Goal: Task Accomplishment & Management: Complete application form

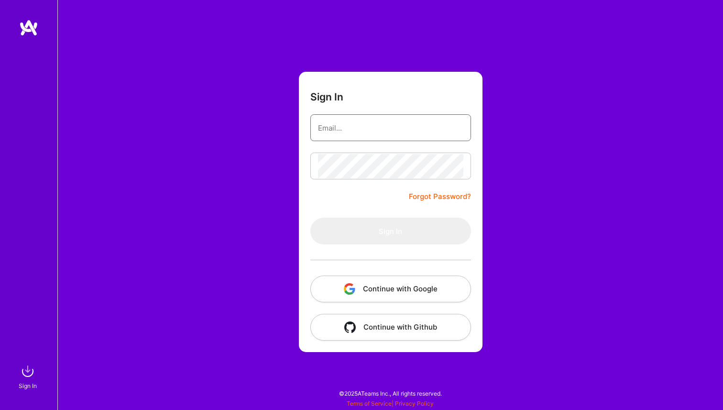
type input "[EMAIL_ADDRESS][DOMAIN_NAME]"
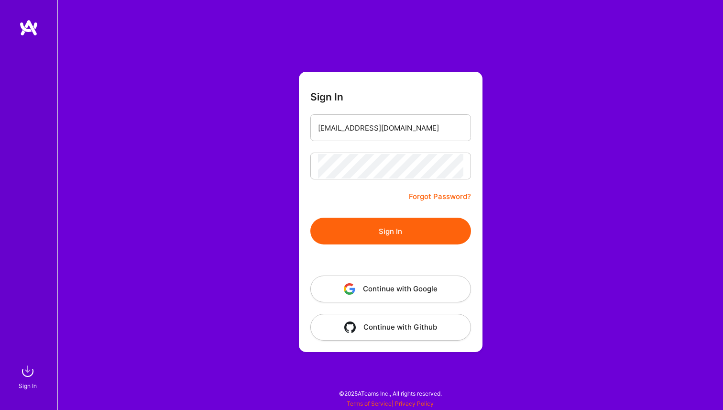
click at [355, 203] on form "Sign In archits1996@gmail.com Forgot Password? Sign In Continue with Google Con…" at bounding box center [391, 212] width 184 height 280
click at [365, 243] on button "Sign In" at bounding box center [390, 231] width 161 height 27
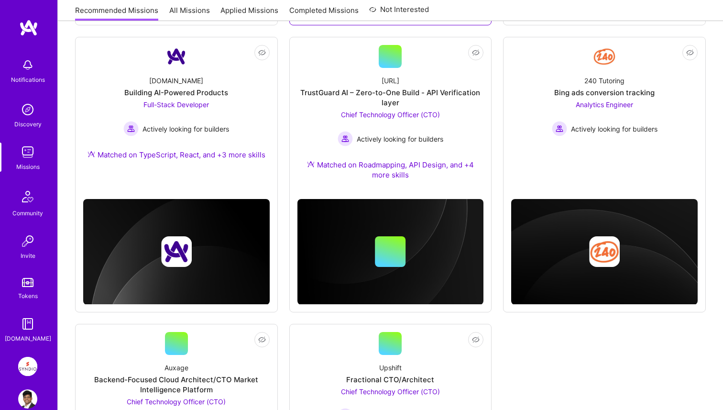
scroll to position [622, 0]
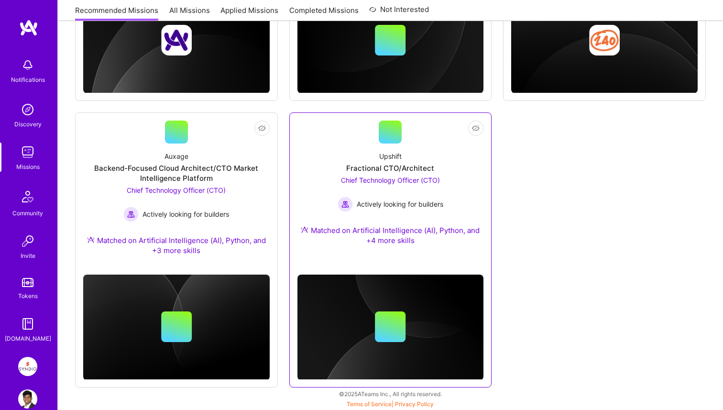
click at [391, 175] on div "Chief Technology Officer (CTO) Actively looking for builders" at bounding box center [391, 193] width 106 height 37
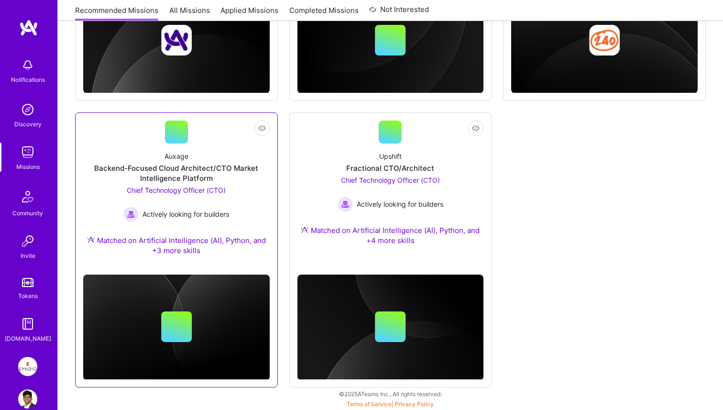
click at [215, 191] on span "Chief Technology Officer (CTO)" at bounding box center [176, 190] width 99 height 8
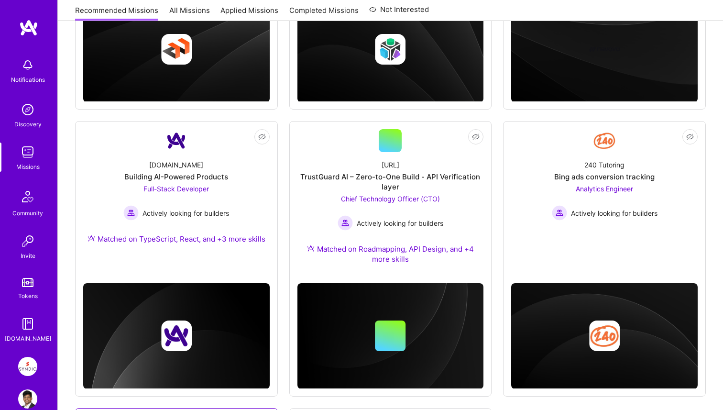
scroll to position [309, 0]
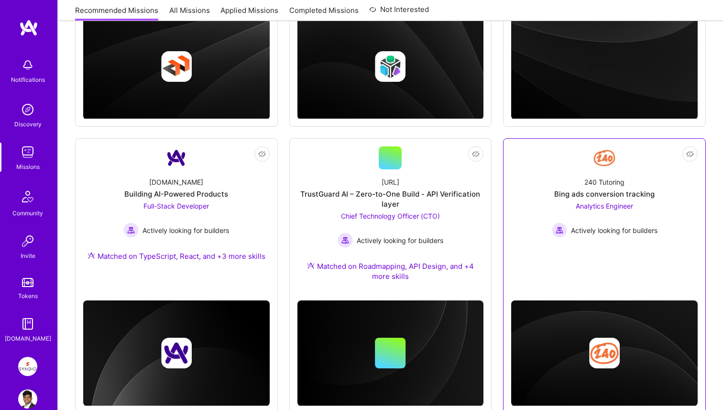
click at [547, 193] on div "240 Tutoring Bing ads conversion tracking Analytics Engineer Actively looking f…" at bounding box center [604, 203] width 186 height 68
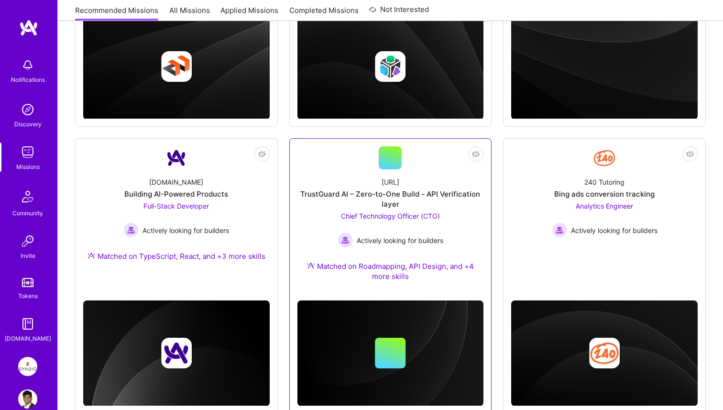
click at [426, 203] on div "TrustGuard AI – Zero-to-One Build - API Verification layer" at bounding box center [390, 199] width 186 height 20
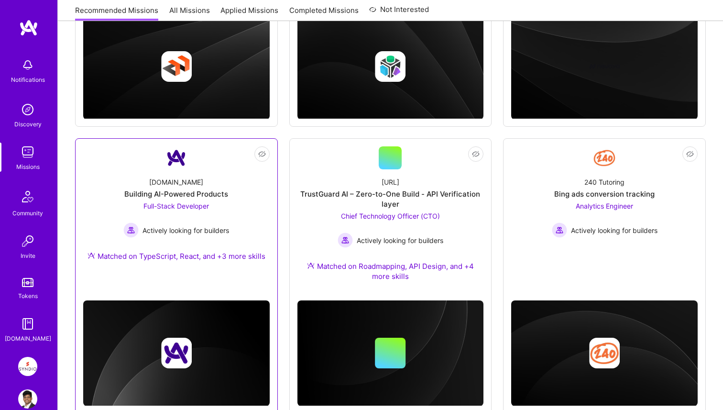
click at [216, 202] on div "Full-Stack Developer Actively looking for builders" at bounding box center [176, 219] width 106 height 37
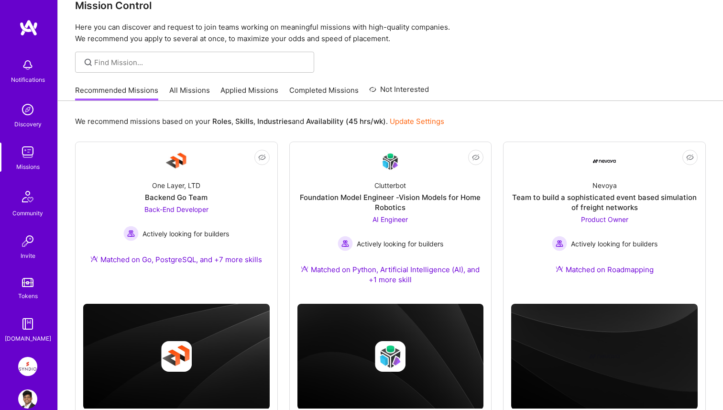
scroll to position [0, 0]
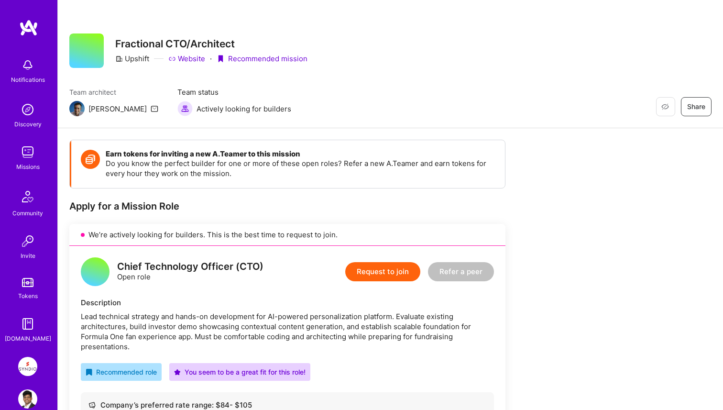
click at [401, 265] on button "Request to join" at bounding box center [382, 271] width 75 height 19
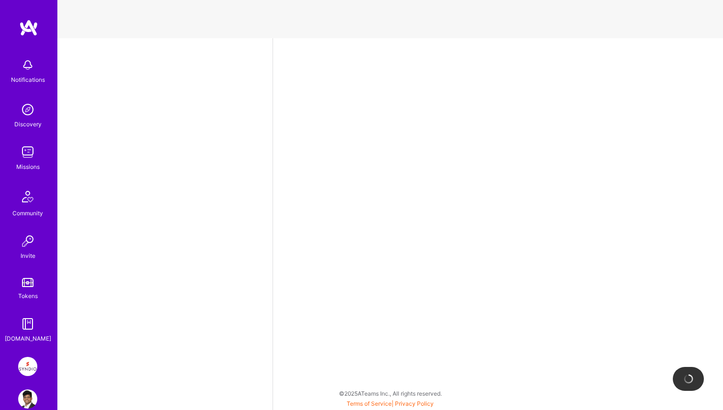
select select "IN"
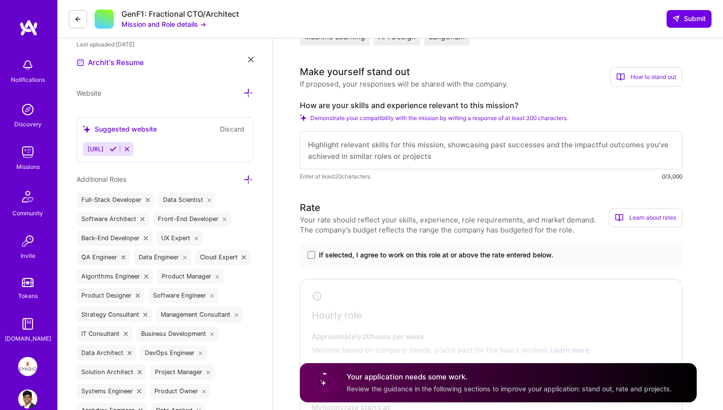
scroll to position [311, 0]
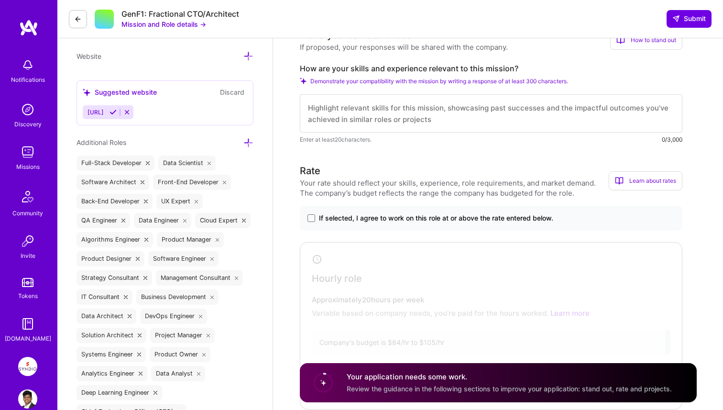
click at [315, 220] on label "If selected, I agree to work on this role at or above the rate entered below." at bounding box center [490, 218] width 367 height 10
click at [0, 0] on input "If selected, I agree to work on this role at or above the rate entered below." at bounding box center [0, 0] width 0 height 0
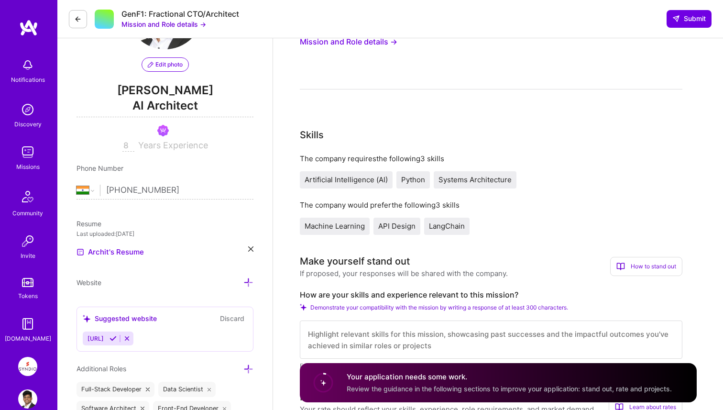
scroll to position [0, 0]
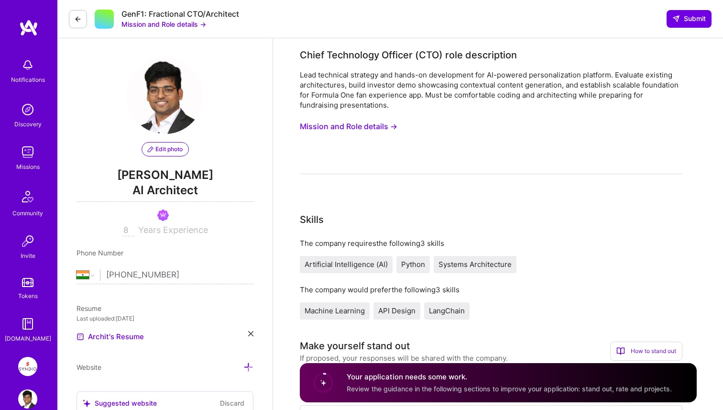
click at [347, 126] on button "Mission and Role details →" at bounding box center [349, 127] width 98 height 18
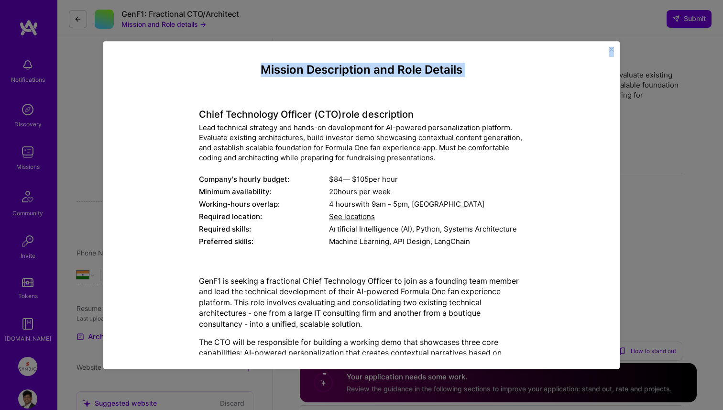
scroll to position [160, 0]
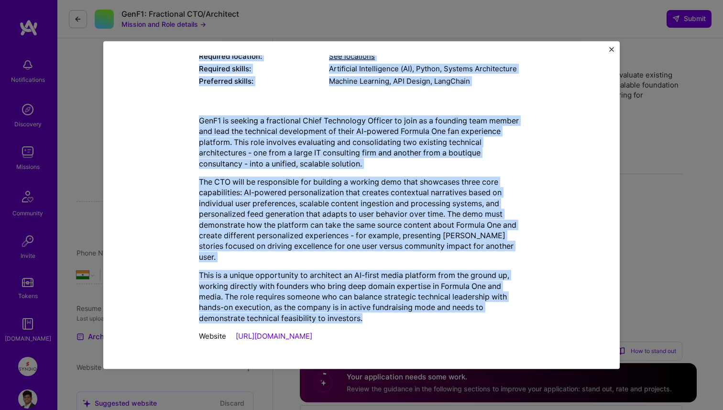
drag, startPoint x: 200, startPoint y: 113, endPoint x: 330, endPoint y: 331, distance: 253.9
click at [330, 331] on div "Mission Description and Role Details Chief Technology Officer (CTO) role descri…" at bounding box center [361, 125] width 325 height 444
click at [295, 333] on link "https://upshift.london/" at bounding box center [274, 335] width 76 height 9
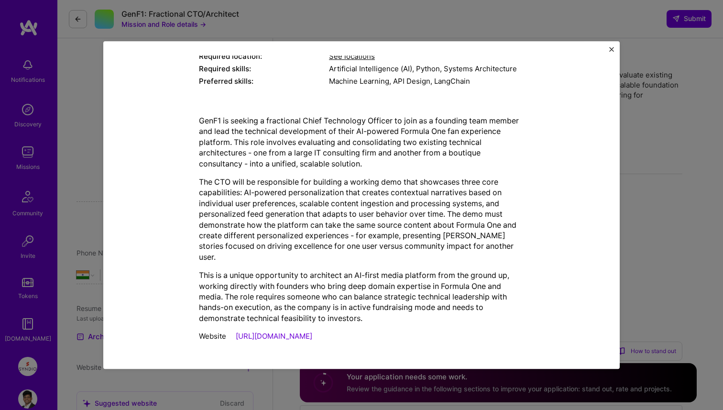
click at [343, 333] on div "Website https://upshift.london/" at bounding box center [361, 336] width 325 height 10
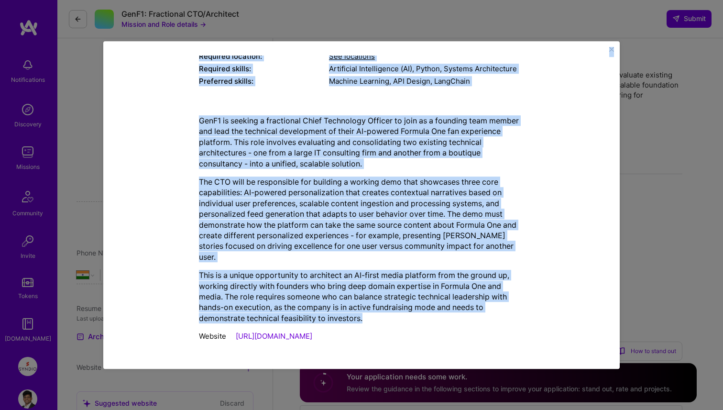
scroll to position [0, 0]
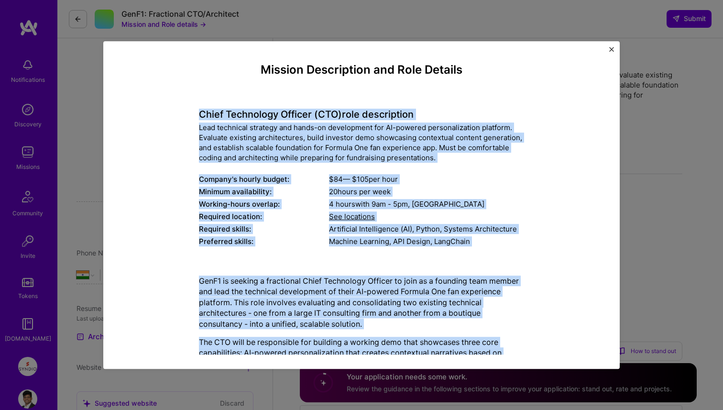
drag, startPoint x: 366, startPoint y: 318, endPoint x: 176, endPoint y: 98, distance: 291.2
click at [176, 98] on div "Mission Description and Role Details Chief Technology Officer (CTO) role descri…" at bounding box center [361, 285] width 472 height 444
copy div "Chief Technology Officer (CTO) role description Lead technical strategy and han…"
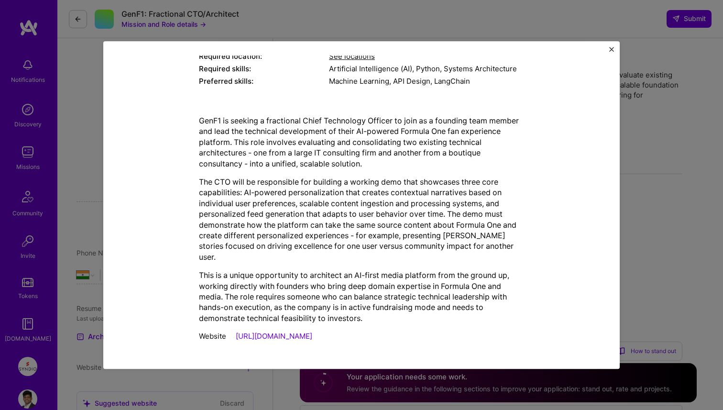
click at [626, 162] on div "Mission Description and Role Details Chief Technology Officer (CTO) role descri…" at bounding box center [361, 205] width 723 height 410
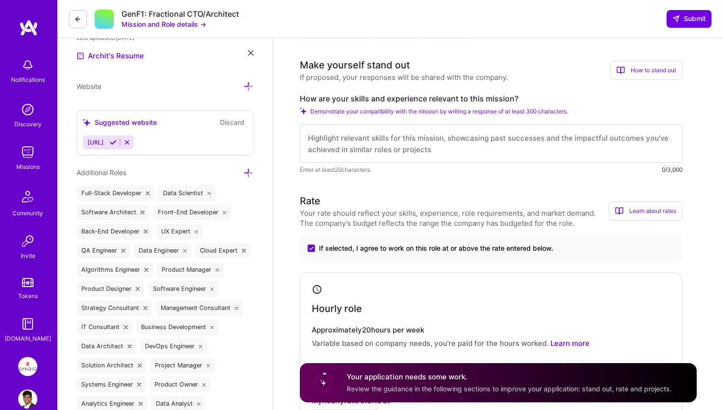
scroll to position [258, 0]
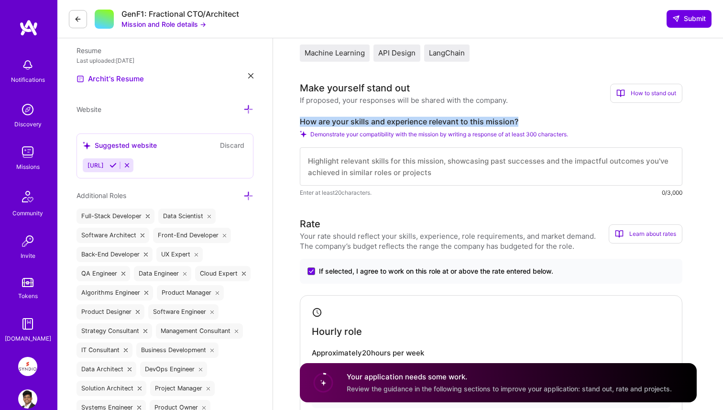
drag, startPoint x: 300, startPoint y: 119, endPoint x: 520, endPoint y: 117, distance: 219.9
copy label "How are your skills and experience relevant to this mission?"
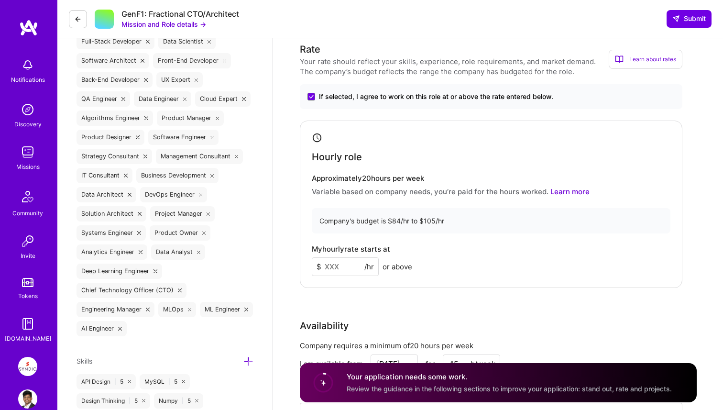
scroll to position [450, 0]
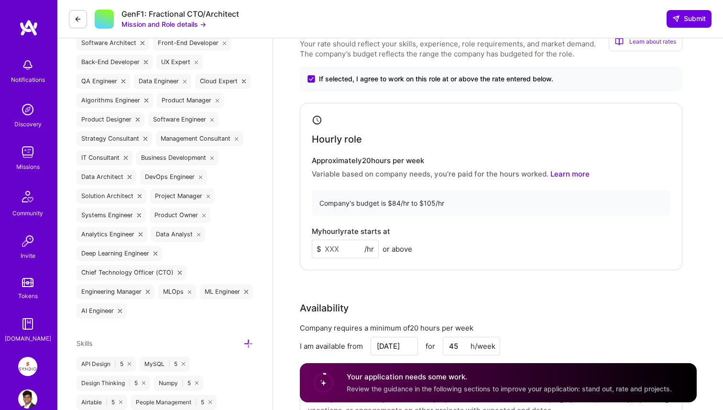
click at [343, 251] on input at bounding box center [345, 249] width 67 height 19
type input "90"
click at [376, 287] on div "Rate Your rate should reflect your skills, experience, role requirements, and m…" at bounding box center [498, 230] width 397 height 412
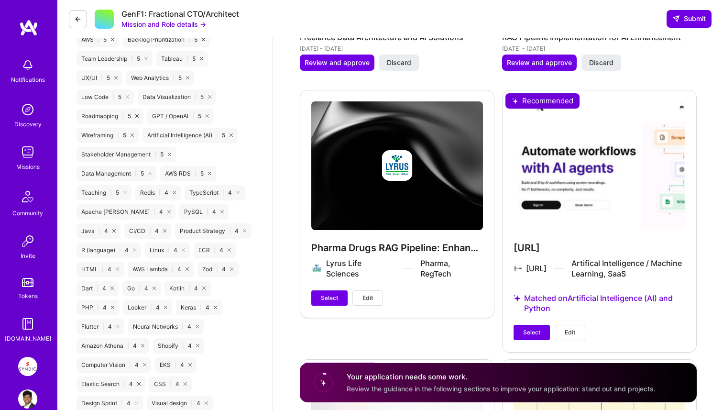
scroll to position [1307, 0]
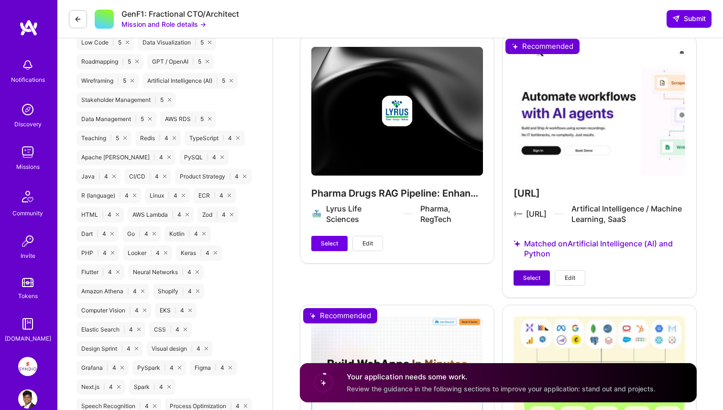
click at [532, 273] on span "Select" at bounding box center [531, 277] width 17 height 9
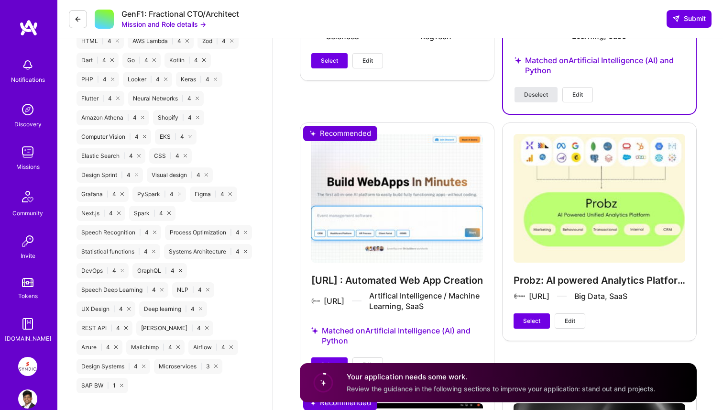
scroll to position [1516, 0]
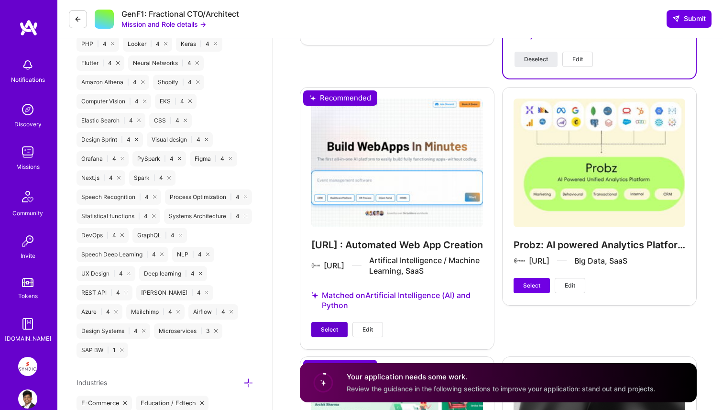
click at [336, 330] on span "Select" at bounding box center [329, 329] width 17 height 9
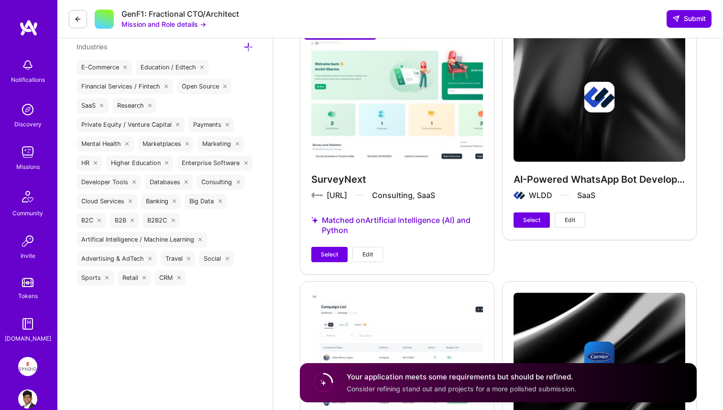
scroll to position [1852, 0]
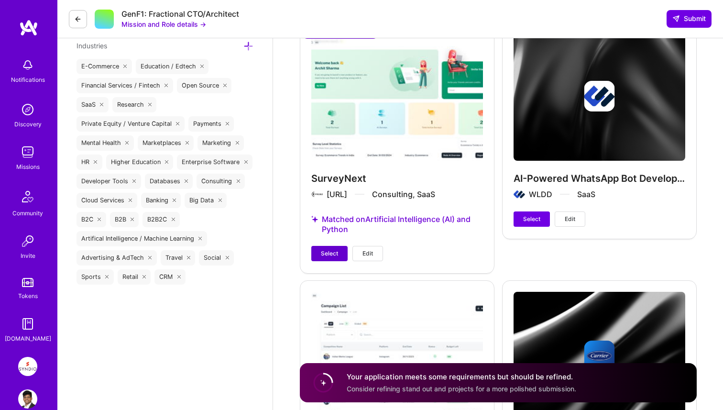
click at [324, 250] on span "Select" at bounding box center [329, 253] width 17 height 9
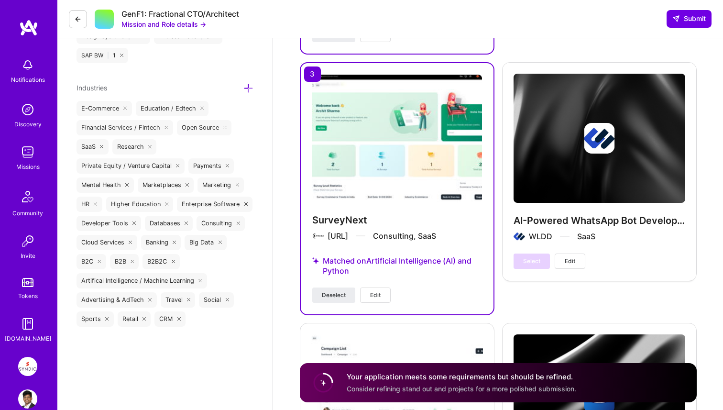
scroll to position [1915, 0]
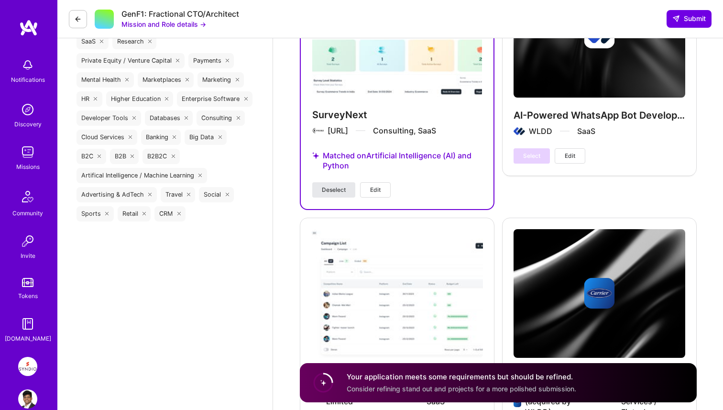
click at [336, 191] on span "Deselect" at bounding box center [334, 190] width 24 height 9
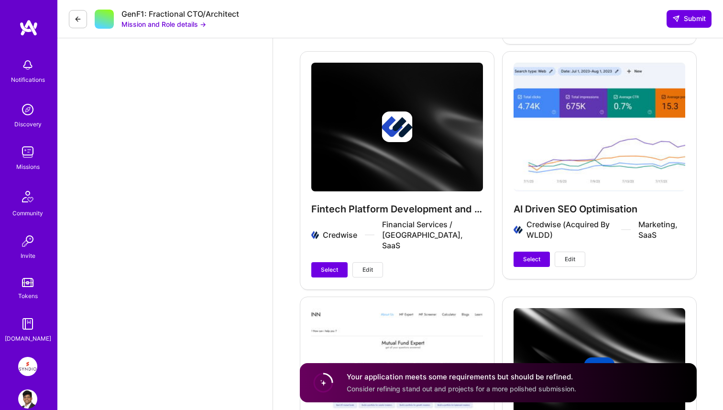
scroll to position [2379, 0]
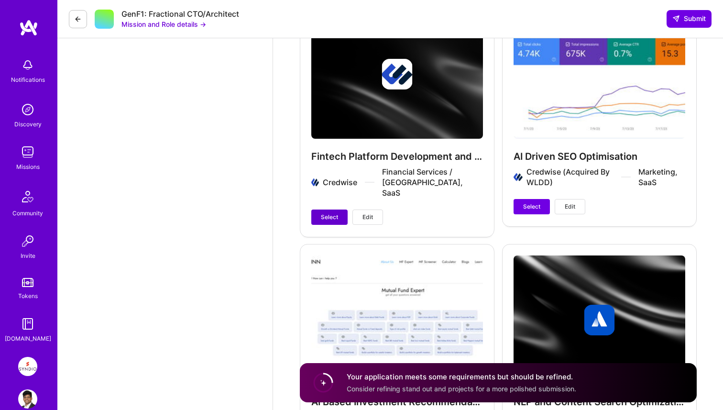
click at [333, 213] on span "Select" at bounding box center [329, 217] width 17 height 9
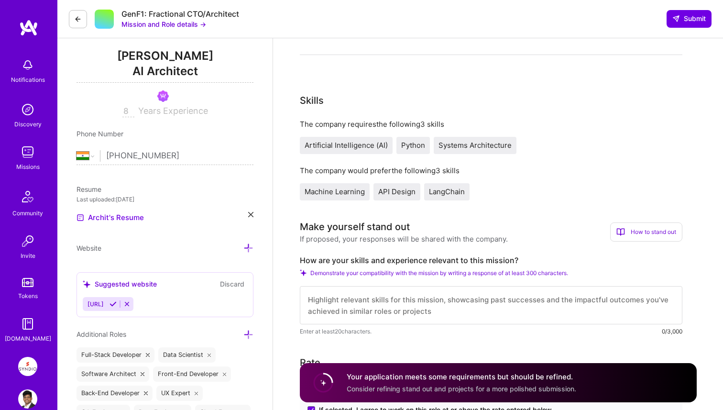
scroll to position [250, 0]
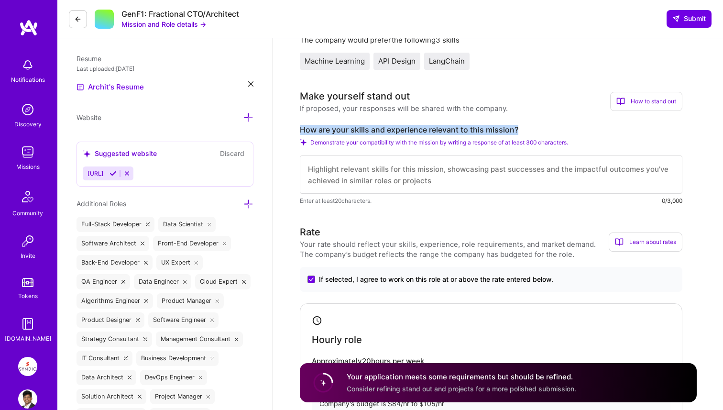
drag, startPoint x: 299, startPoint y: 130, endPoint x: 527, endPoint y: 130, distance: 228.1
click at [527, 130] on label "How are your skills and experience relevant to this mission?" at bounding box center [491, 130] width 382 height 10
copy label "How are your skills and experience relevant to this mission?"
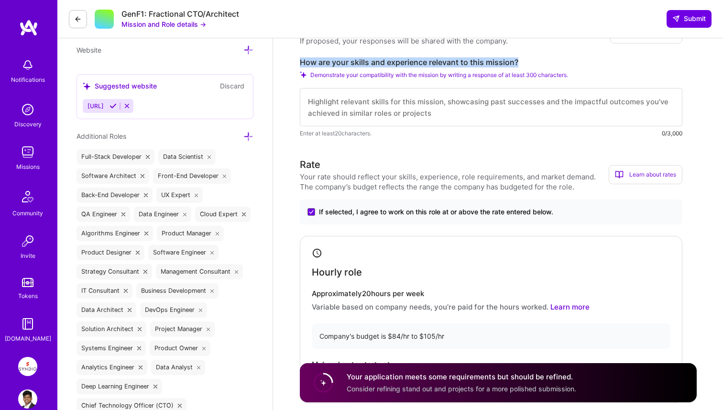
scroll to position [307, 0]
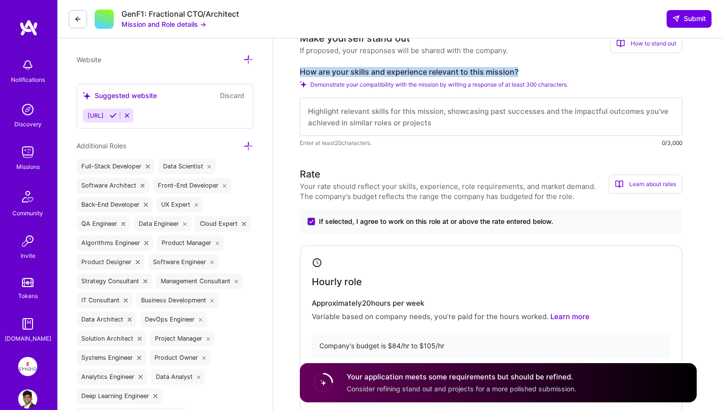
click at [356, 116] on textarea at bounding box center [491, 117] width 382 height 38
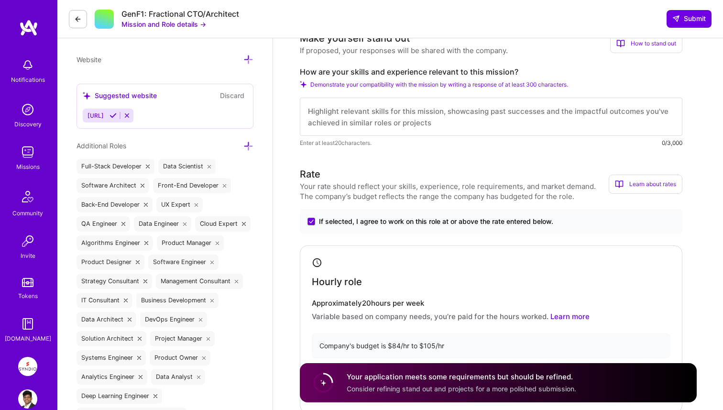
paste textarea "I’ve spent the last few years building AI-first platforms that mirror the exact…"
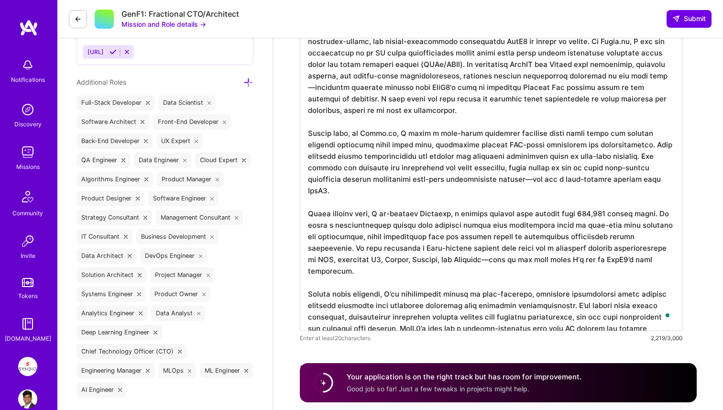
scroll to position [375, 0]
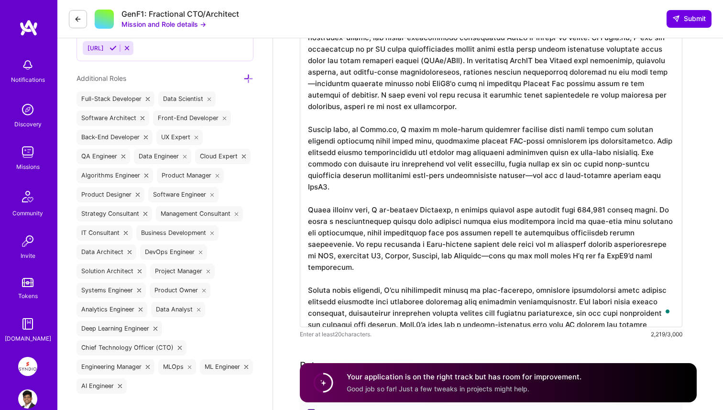
click at [580, 199] on textarea "To enrich screen reader interactions, please activate Accessibility in Grammarl…" at bounding box center [491, 170] width 382 height 314
click at [578, 264] on textarea "To enrich screen reader interactions, please activate Accessibility in Grammarl…" at bounding box center [491, 170] width 382 height 314
click at [466, 245] on textarea "To enrich screen reader interactions, please activate Accessibility in Grammarl…" at bounding box center [491, 170] width 382 height 314
click at [485, 264] on textarea "To enrich screen reader interactions, please activate Accessibility in Grammarl…" at bounding box center [491, 170] width 382 height 314
drag, startPoint x: 468, startPoint y: 246, endPoint x: 655, endPoint y: 246, distance: 186.9
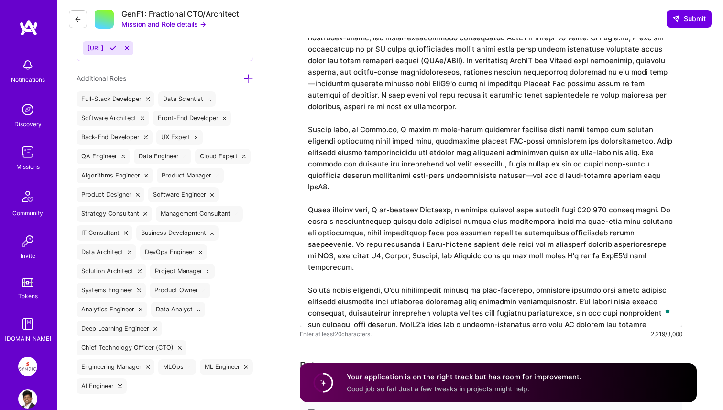
click at [655, 246] on textarea "To enrich screen reader interactions, please activate Accessibility in Grammarl…" at bounding box center [491, 170] width 382 height 314
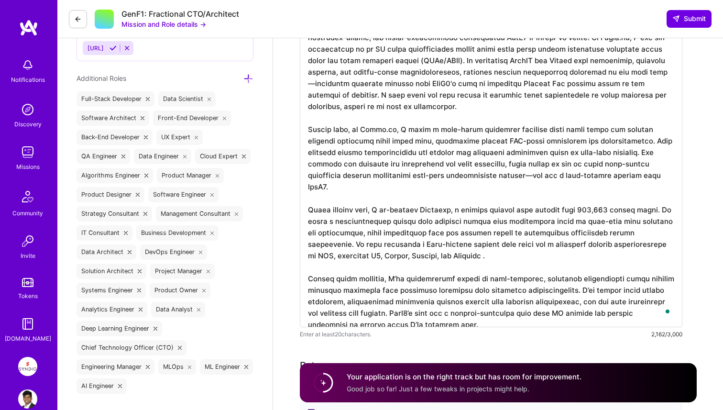
drag, startPoint x: 473, startPoint y: 176, endPoint x: 618, endPoint y: 179, distance: 145.4
click at [618, 179] on textarea "To enrich screen reader interactions, please activate Accessibility in Grammarl…" at bounding box center [491, 170] width 382 height 314
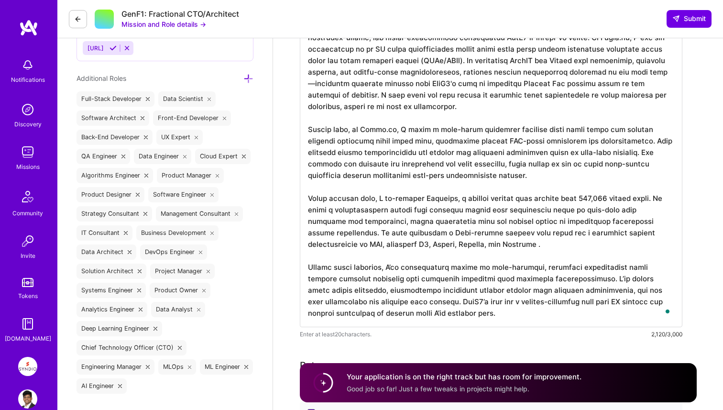
drag, startPoint x: 400, startPoint y: 305, endPoint x: 440, endPoint y: 327, distance: 46.0
click at [440, 327] on div "Enter at least 20 characters. 2,120/3,000" at bounding box center [491, 176] width 382 height 326
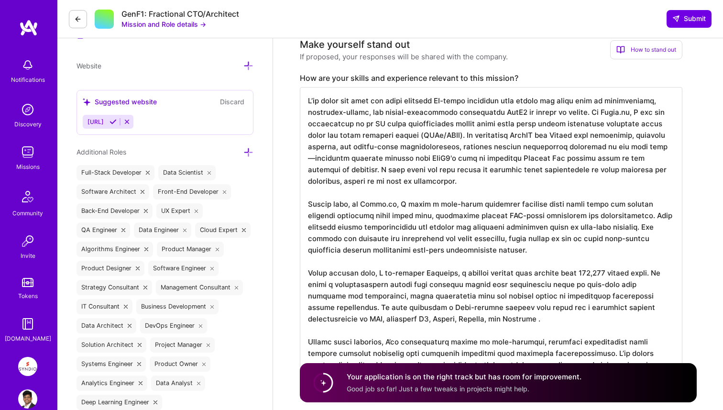
scroll to position [298, 0]
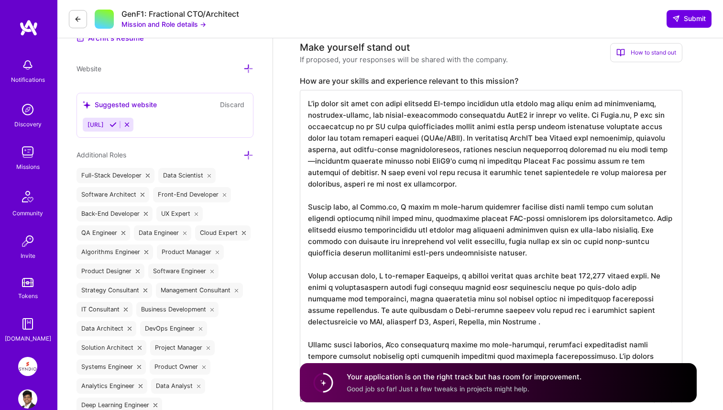
drag, startPoint x: 492, startPoint y: 106, endPoint x: 544, endPoint y: 115, distance: 52.4
click at [544, 115] on textarea "To enrich screen reader interactions, please activate Accessibility in Grammarl…" at bounding box center [491, 241] width 382 height 302
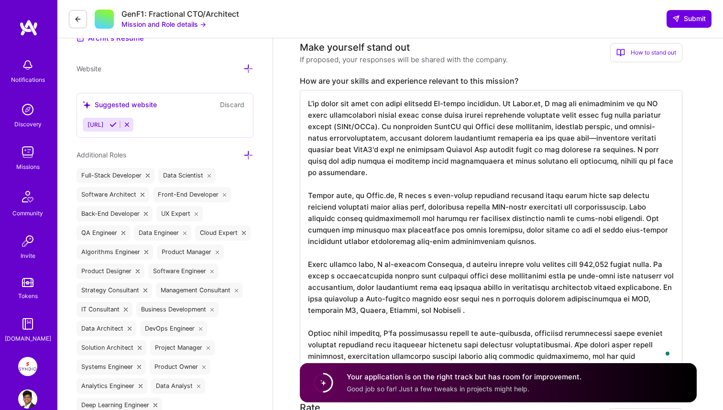
click at [551, 176] on textarea "To enrich screen reader interactions, please activate Accessibility in Grammarl…" at bounding box center [491, 229] width 382 height 279
drag, startPoint x: 561, startPoint y: 141, endPoint x: 573, endPoint y: 150, distance: 15.1
click at [573, 150] on textarea "To enrich screen reader interactions, please activate Accessibility in Grammarl…" at bounding box center [491, 229] width 382 height 279
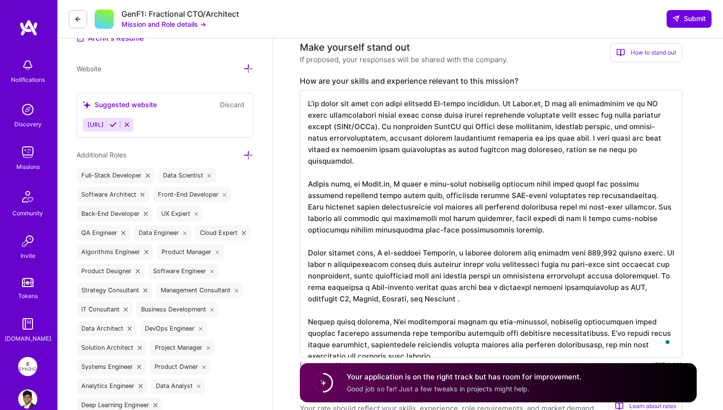
drag, startPoint x: 562, startPoint y: 140, endPoint x: 629, endPoint y: 152, distance: 67.6
click at [629, 152] on textarea "To enrich screen reader interactions, please activate Accessibility in Grammarl…" at bounding box center [491, 224] width 382 height 268
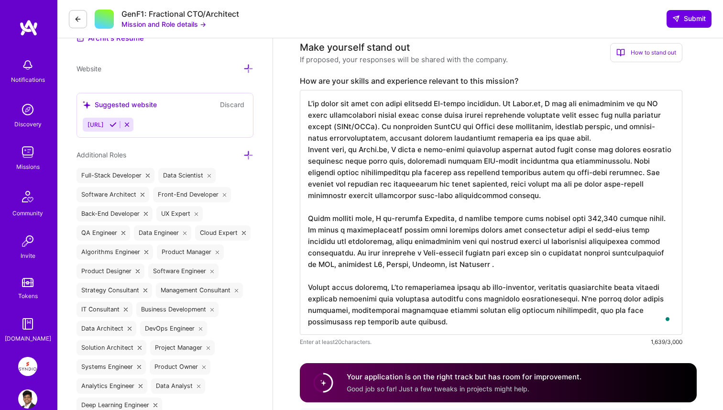
drag, startPoint x: 356, startPoint y: 151, endPoint x: 306, endPoint y: 151, distance: 49.7
click at [306, 151] on textarea "To enrich screen reader interactions, please activate Accessibility in Grammarl…" at bounding box center [491, 212] width 382 height 245
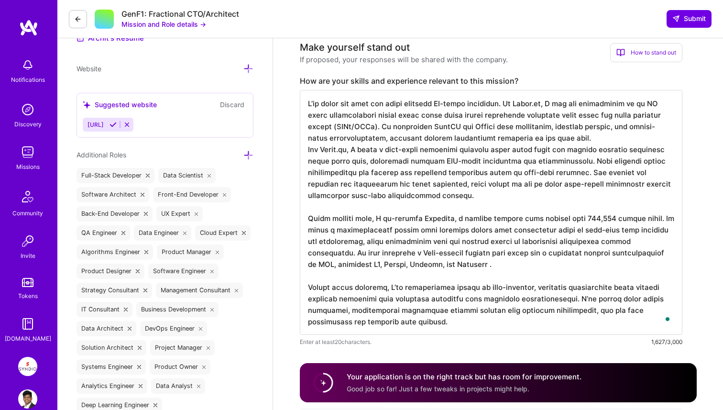
click at [350, 184] on textarea "To enrich screen reader interactions, please activate Accessibility in Grammarl…" at bounding box center [491, 212] width 382 height 245
click at [361, 199] on textarea "To enrich screen reader interactions, please activate Accessibility in Grammarl…" at bounding box center [491, 212] width 382 height 245
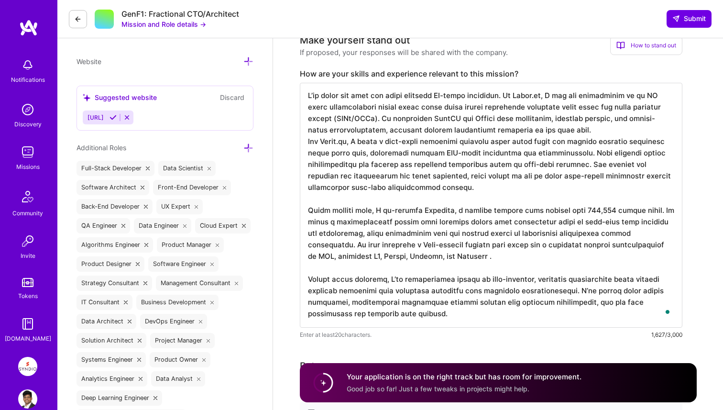
click at [325, 196] on textarea "To enrich screen reader interactions, please activate Accessibility in Grammarl…" at bounding box center [491, 205] width 382 height 245
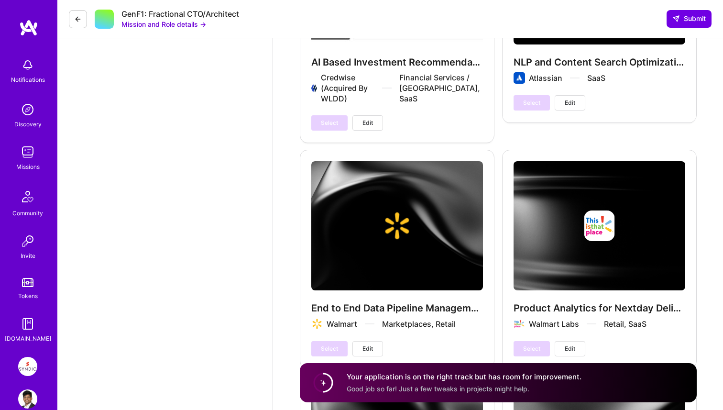
scroll to position [3147, 0]
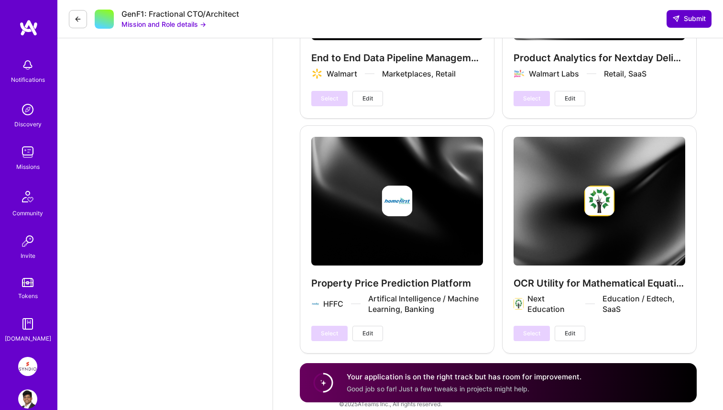
type textarea "I’ve spent the last few years building AI-first platforms. At Nutix.ai, I led t…"
click at [683, 17] on span "Submit" at bounding box center [688, 19] width 33 height 10
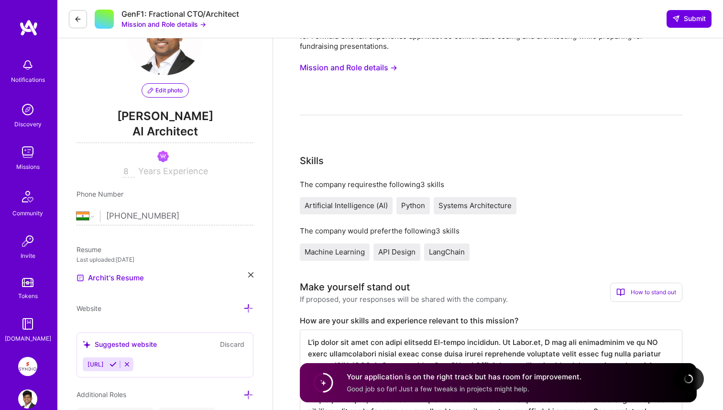
scroll to position [0, 0]
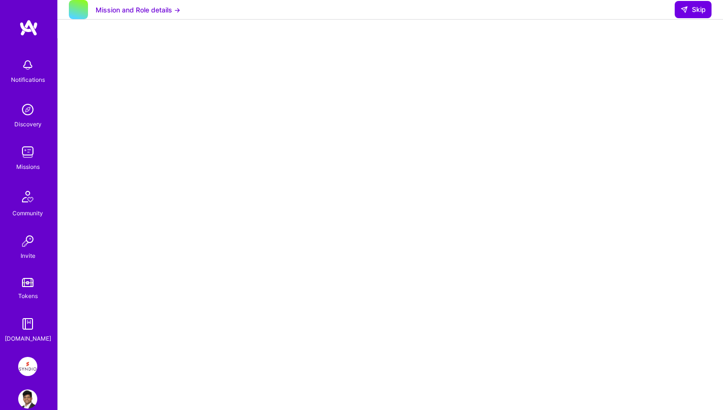
click at [28, 364] on img at bounding box center [27, 366] width 19 height 19
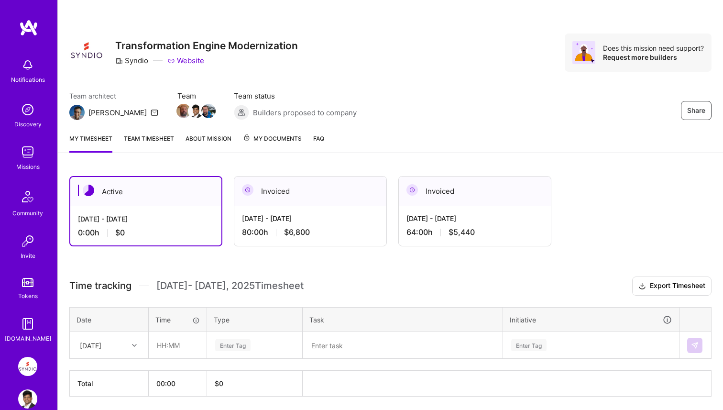
click at [423, 189] on div "Invoiced" at bounding box center [475, 190] width 152 height 29
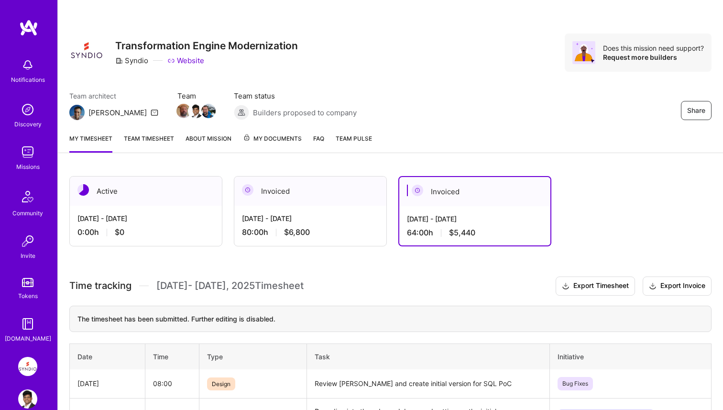
click at [282, 142] on span "My Documents" at bounding box center [272, 138] width 59 height 11
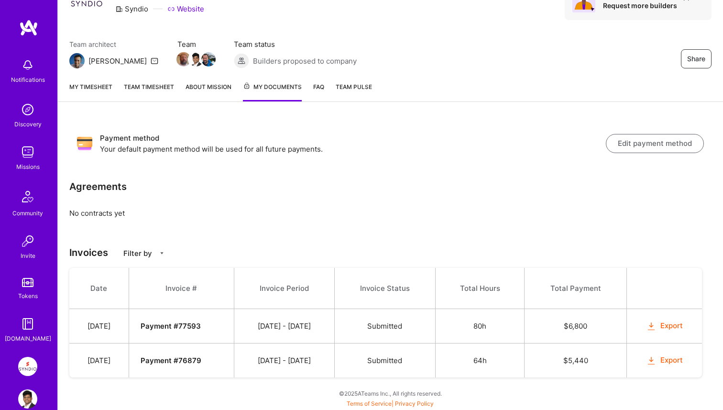
click at [27, 158] on img at bounding box center [27, 151] width 19 height 19
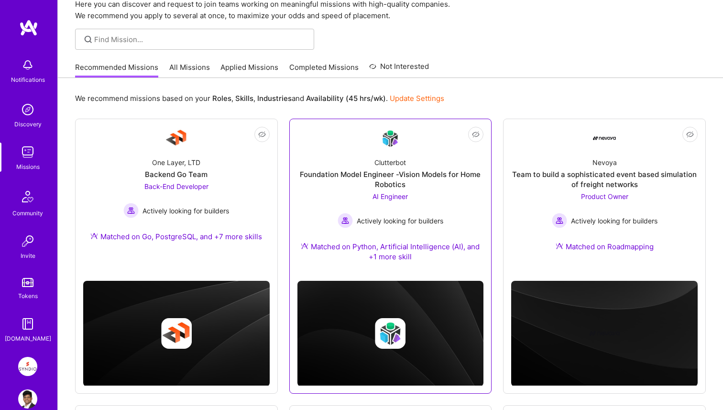
scroll to position [42, 0]
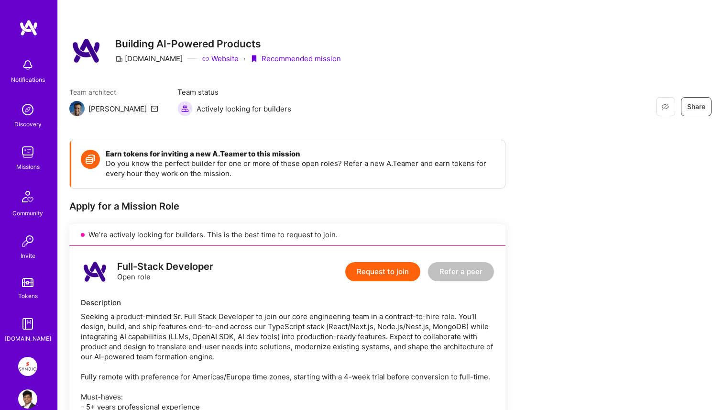
click at [396, 273] on button "Request to join" at bounding box center [382, 271] width 75 height 19
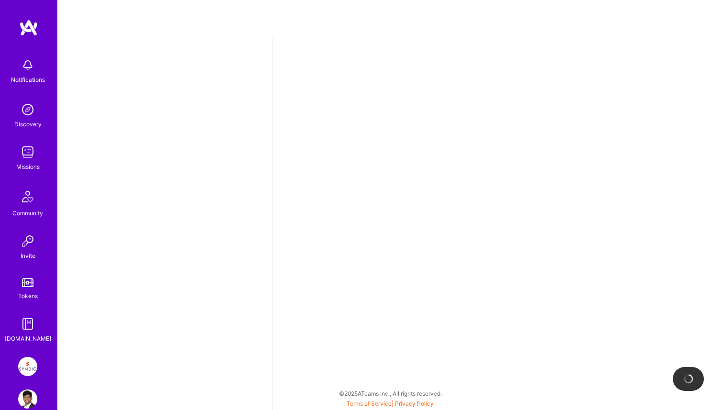
select select "IN"
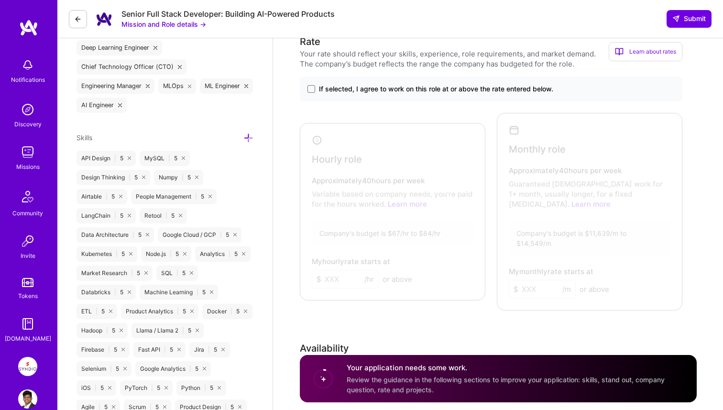
scroll to position [664, 0]
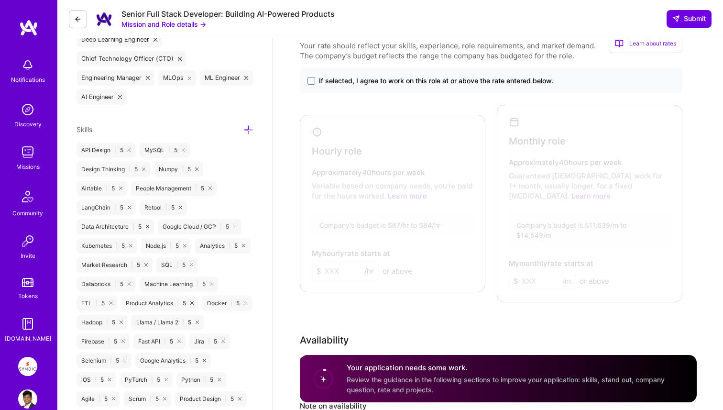
click at [309, 85] on label "If selected, I agree to work on this role at or above the rate entered below." at bounding box center [490, 81] width 367 height 10
click at [0, 0] on input "If selected, I agree to work on this role at or above the rate entered below." at bounding box center [0, 0] width 0 height 0
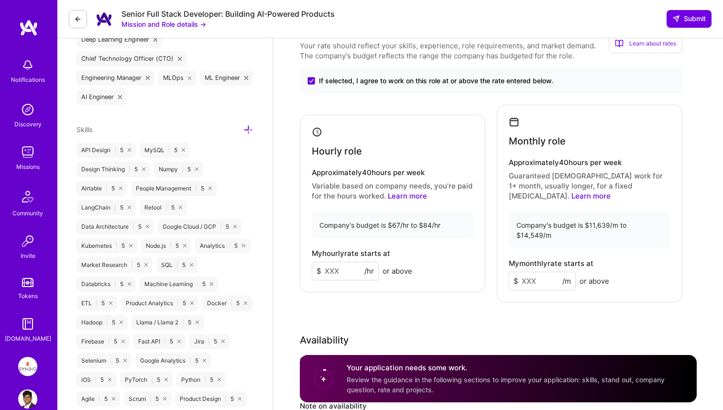
click at [425, 213] on div "Company's budget is $67/hr to $84/hr" at bounding box center [393, 224] width 162 height 25
drag, startPoint x: 632, startPoint y: 215, endPoint x: 653, endPoint y: 215, distance: 21.0
click at [653, 215] on div "Company's budget is $11,639/m to $14,549/m" at bounding box center [590, 229] width 162 height 35
copy div "14,549"
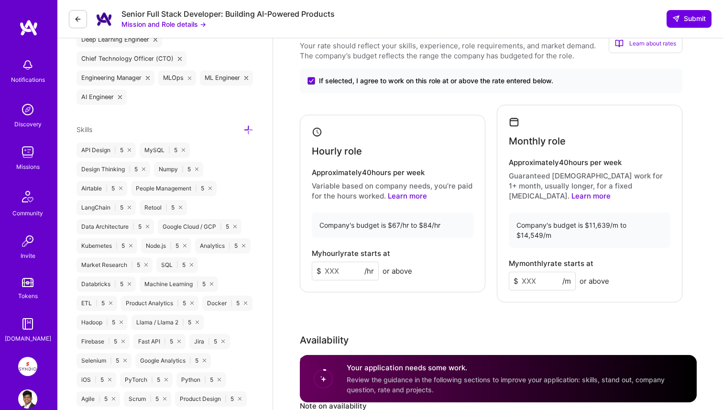
click at [338, 263] on input at bounding box center [345, 271] width 67 height 19
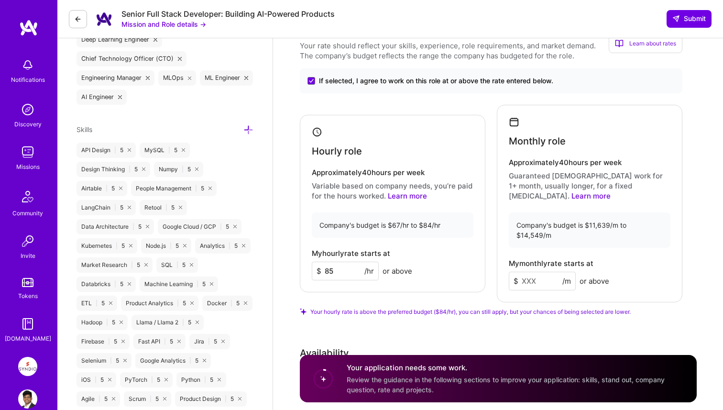
type input "85"
click at [529, 272] on input at bounding box center [542, 281] width 67 height 19
type input "14500"
click at [336, 262] on input "85" at bounding box center [345, 271] width 67 height 19
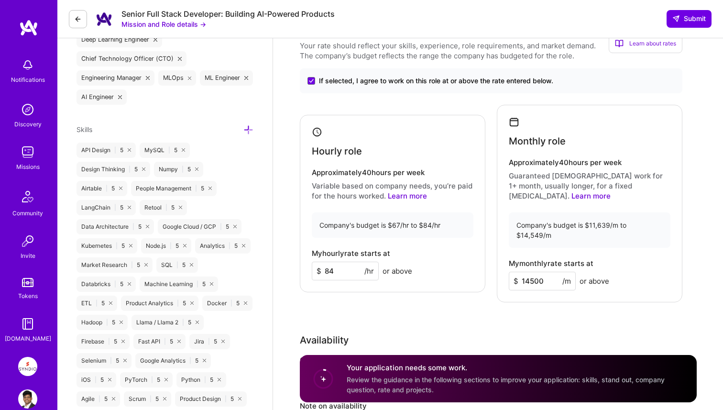
type input "84"
click at [351, 295] on div "Rate Your rate should reflect your skills, experience, role requirements, and m…" at bounding box center [498, 247] width 397 height 442
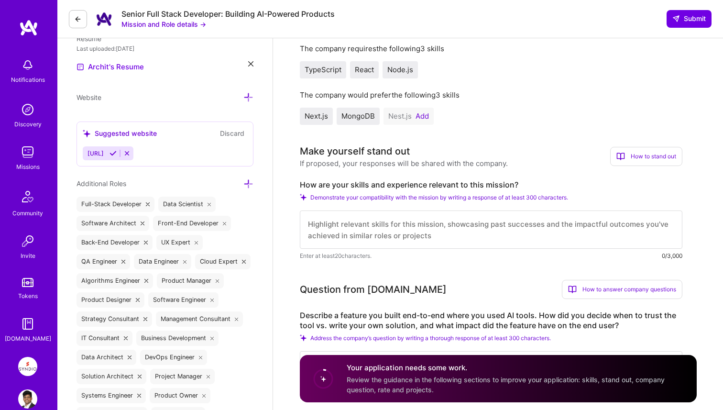
scroll to position [245, 0]
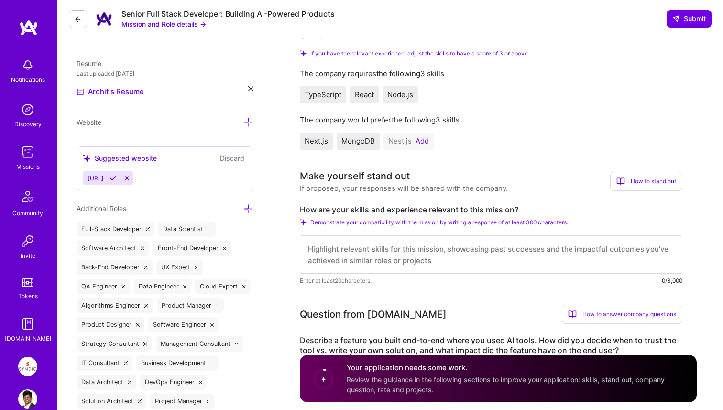
click at [423, 139] on button "Add" at bounding box center [421, 141] width 13 height 8
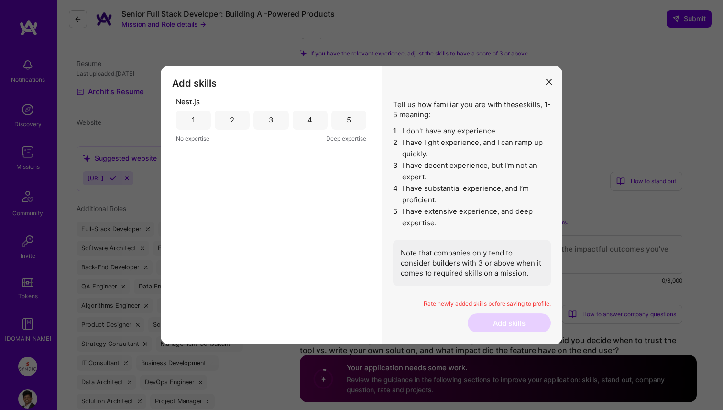
click at [321, 126] on div "4" at bounding box center [310, 119] width 35 height 19
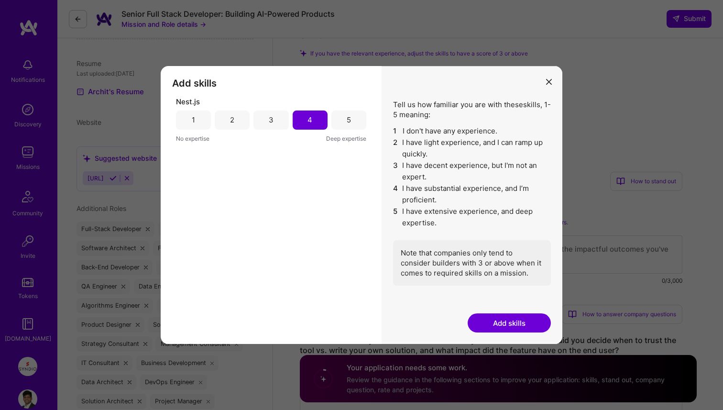
click at [493, 323] on button "Add skills" at bounding box center [509, 322] width 83 height 19
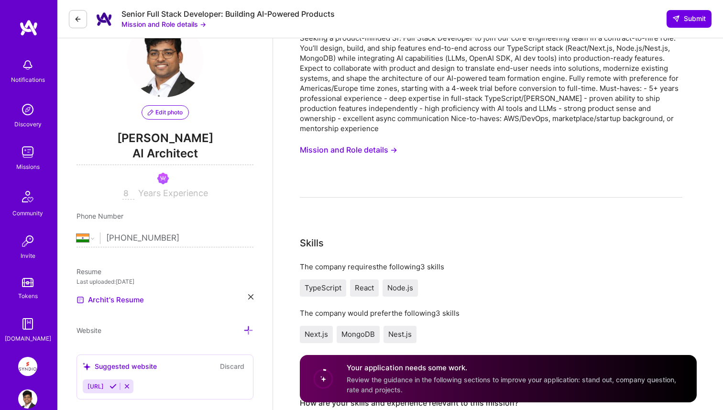
scroll to position [0, 0]
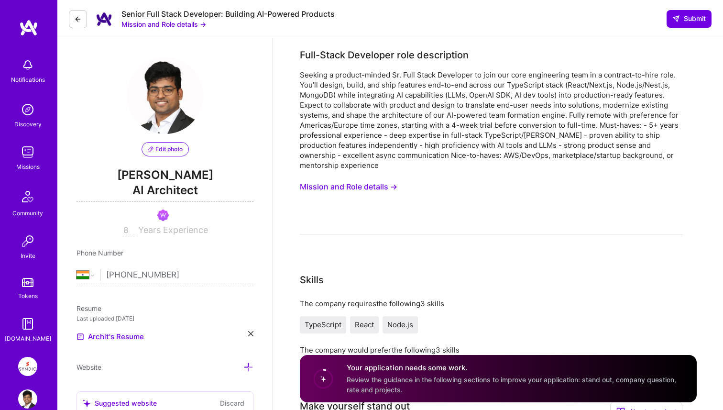
click at [334, 189] on button "Mission and Role details →" at bounding box center [349, 187] width 98 height 18
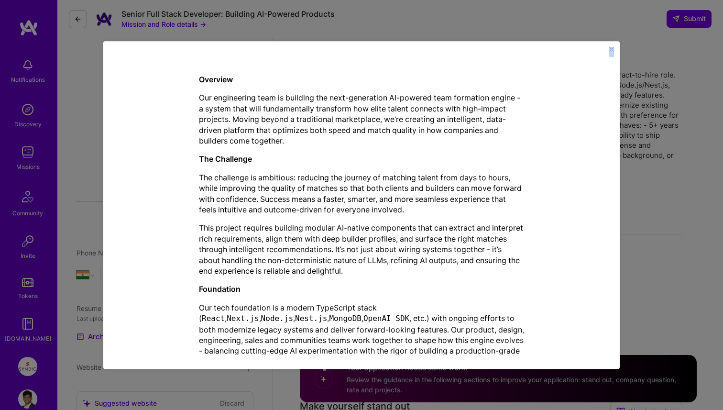
scroll to position [340, 0]
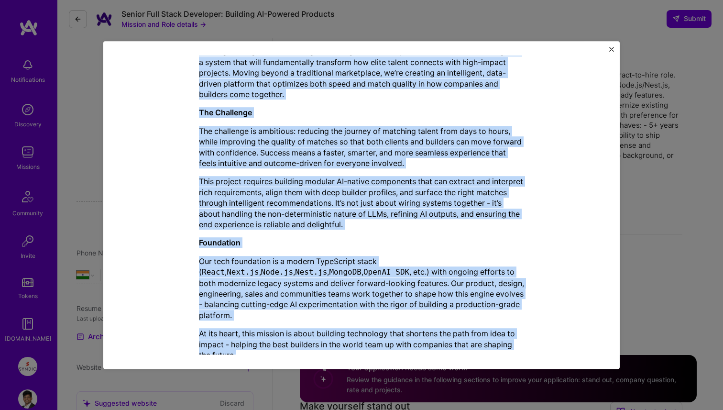
drag, startPoint x: 197, startPoint y: 112, endPoint x: 360, endPoint y: 348, distance: 286.9
click at [360, 348] on div "Mission Description and Role Details Full-Stack Developer role description Comp…" at bounding box center [362, 204] width 488 height 299
copy div "Full-Stack Developer role description Seeking a product-minded Sr. Full Stack D…"
click at [611, 49] on img "Close" at bounding box center [611, 49] width 5 height 5
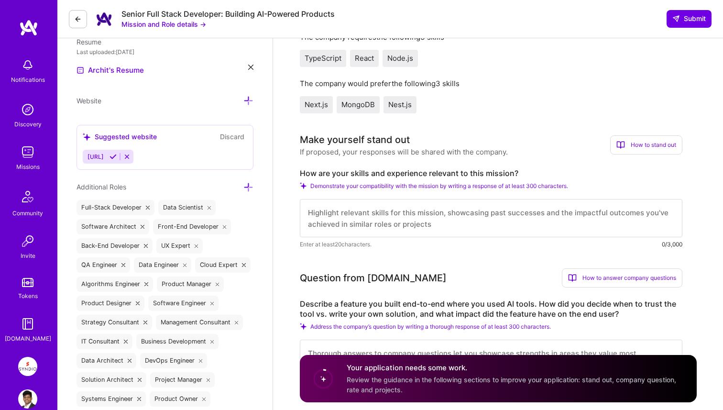
scroll to position [286, 0]
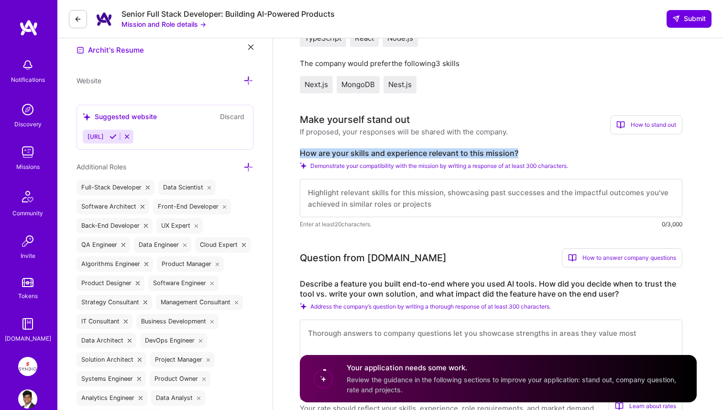
drag, startPoint x: 301, startPoint y: 152, endPoint x: 555, endPoint y: 153, distance: 253.9
click at [555, 153] on label "How are your skills and experience relevant to this mission?" at bounding box center [491, 153] width 382 height 10
copy label "How are your skills and experience relevant to this mission?"
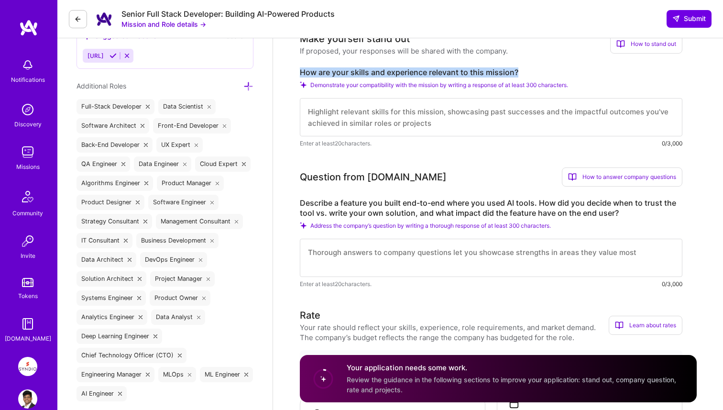
scroll to position [370, 0]
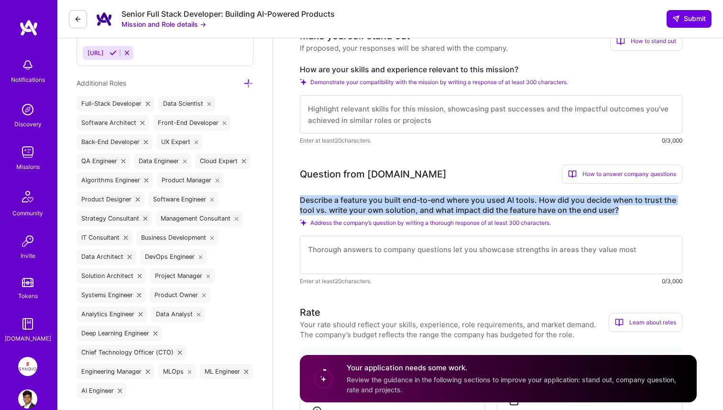
drag, startPoint x: 299, startPoint y: 198, endPoint x: 681, endPoint y: 211, distance: 382.2
click at [681, 211] on label "Describe a feature you built end-to-end where you used AI tools. How did you de…" at bounding box center [491, 205] width 382 height 20
copy label "Describe a feature you built end-to-end where you used AI tools. How did you de…"
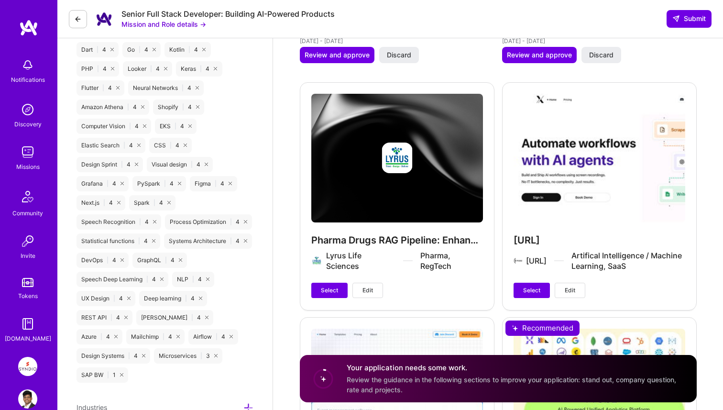
scroll to position [1592, 0]
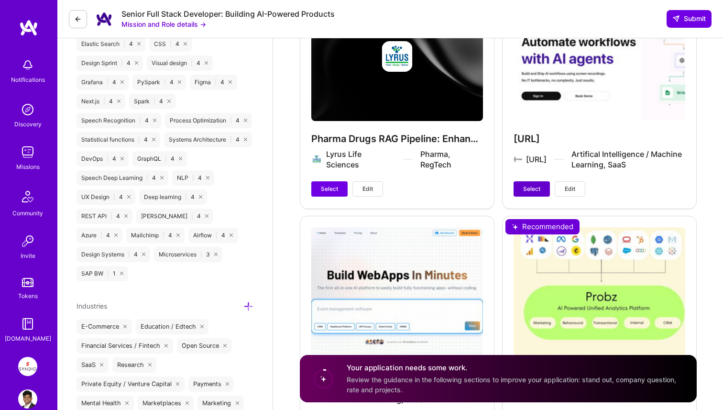
click at [527, 181] on button "Select" at bounding box center [531, 188] width 36 height 15
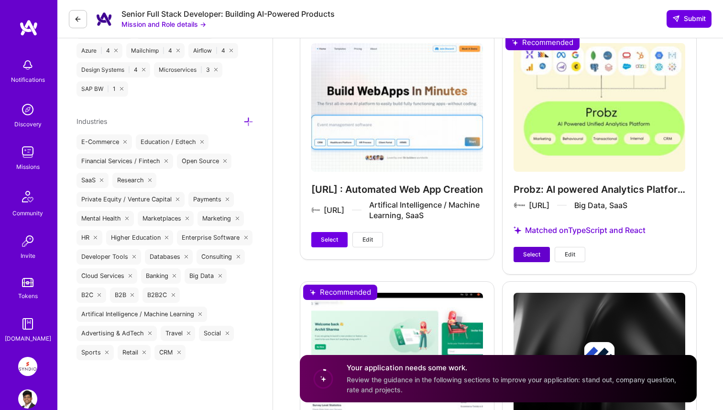
click at [531, 250] on span "Select" at bounding box center [531, 254] width 17 height 9
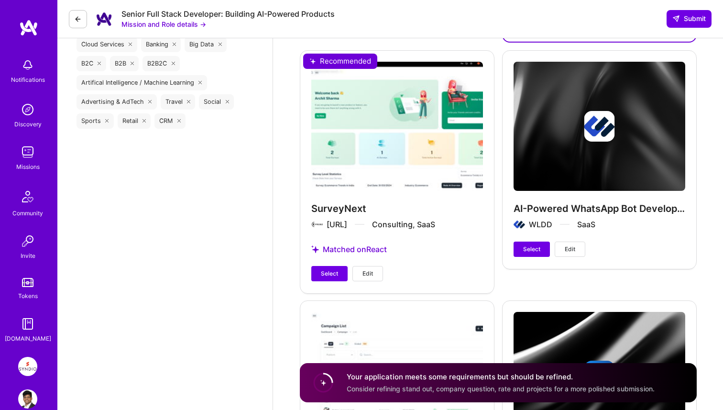
scroll to position [2028, 0]
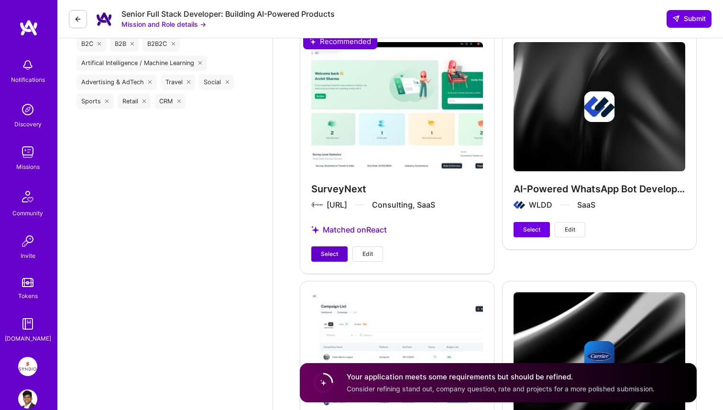
click at [331, 250] on span "Select" at bounding box center [329, 254] width 17 height 9
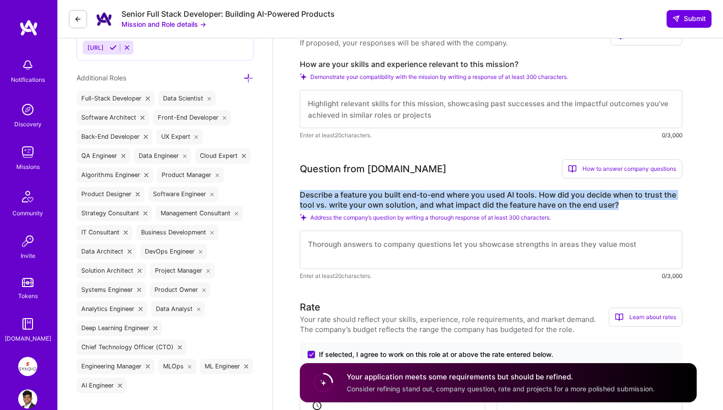
scroll to position [362, 0]
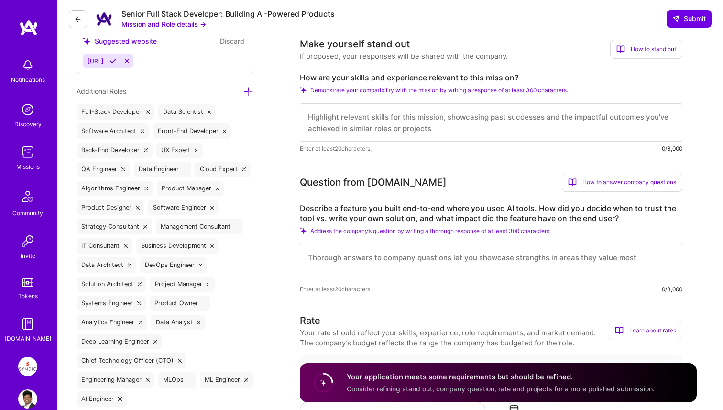
click at [350, 123] on textarea at bounding box center [491, 122] width 382 height 38
paste textarea "I’ve led multiple full-stack AI-native product builds across startups, building…"
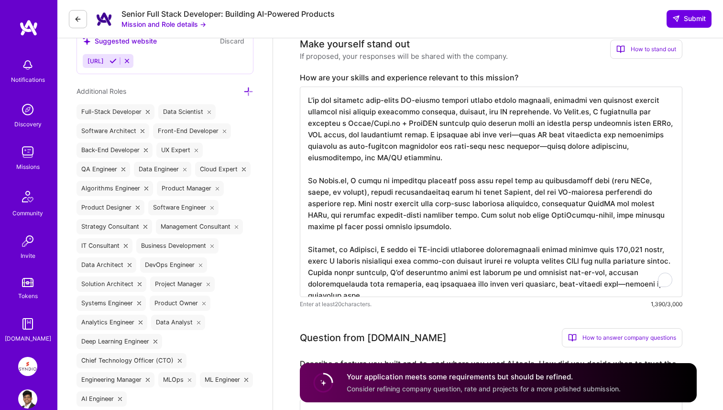
click at [449, 137] on textarea "To enrich screen reader interactions, please activate Accessibility in Grammarl…" at bounding box center [491, 192] width 382 height 210
click at [450, 144] on textarea "To enrich screen reader interactions, please activate Accessibility in Grammarl…" at bounding box center [491, 192] width 382 height 210
drag, startPoint x: 601, startPoint y: 274, endPoint x: 604, endPoint y: 283, distance: 8.6
click at [604, 283] on textarea "To enrich screen reader interactions, please activate Accessibility in Grammarl…" at bounding box center [491, 192] width 382 height 210
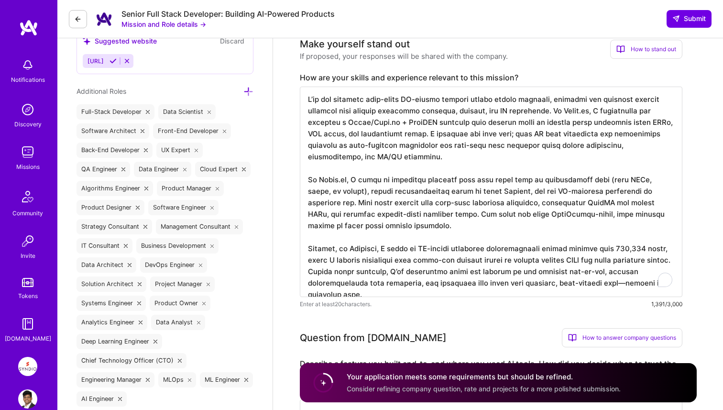
click at [604, 283] on textarea "To enrich screen reader interactions, please activate Accessibility in Grammarl…" at bounding box center [491, 192] width 382 height 210
drag, startPoint x: 599, startPoint y: 272, endPoint x: 604, endPoint y: 293, distance: 21.2
click at [604, 293] on textarea "To enrich screen reader interactions, please activate Accessibility in Grammarl…" at bounding box center [491, 192] width 382 height 210
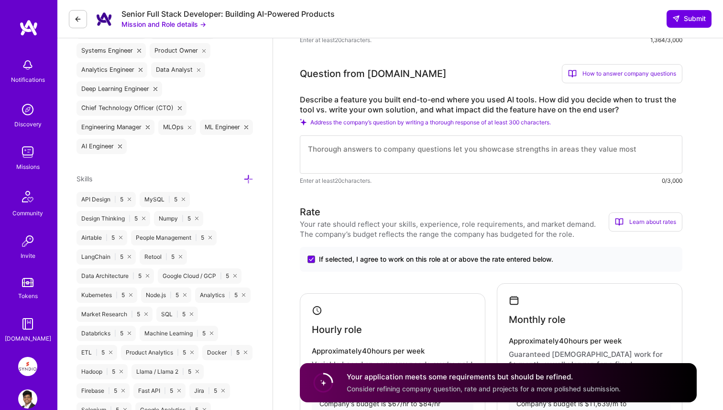
scroll to position [634, 0]
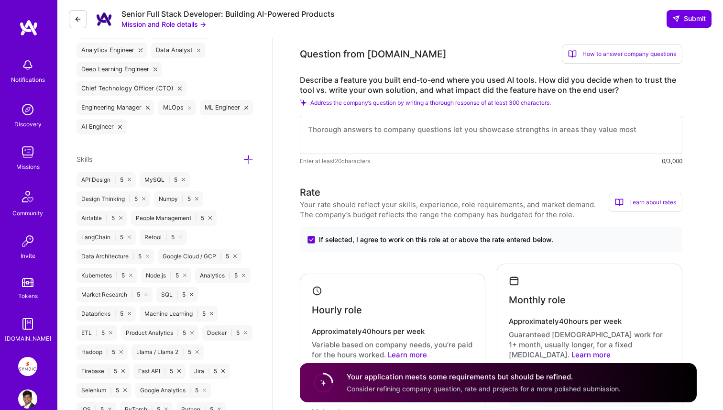
type textarea "I’ve led multiple full-stack AI-native product builds across startups, building…"
click at [495, 136] on textarea "To enrich screen reader interactions, please activate Accessibility in Grammarl…" at bounding box center [491, 135] width 382 height 38
click at [393, 130] on textarea "To enrich screen reader interactions, please activate Accessibility in Grammarl…" at bounding box center [491, 135] width 382 height 38
paste textarea "At Nutix, I built a feature where users could describe any workflow in natural …"
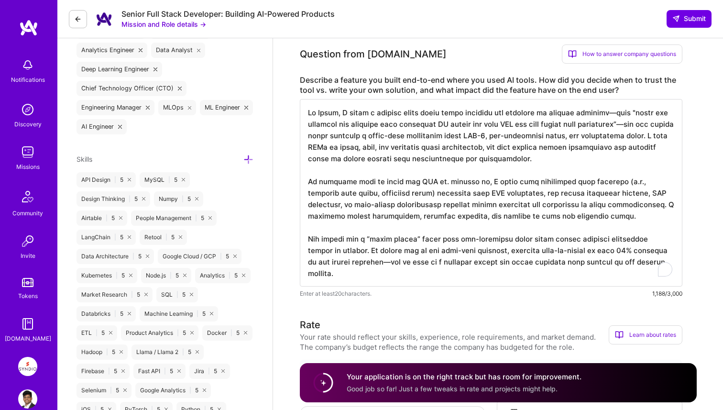
click at [376, 262] on textarea "To enrich screen reader interactions, please activate Accessibility in Grammarl…" at bounding box center [491, 192] width 382 height 187
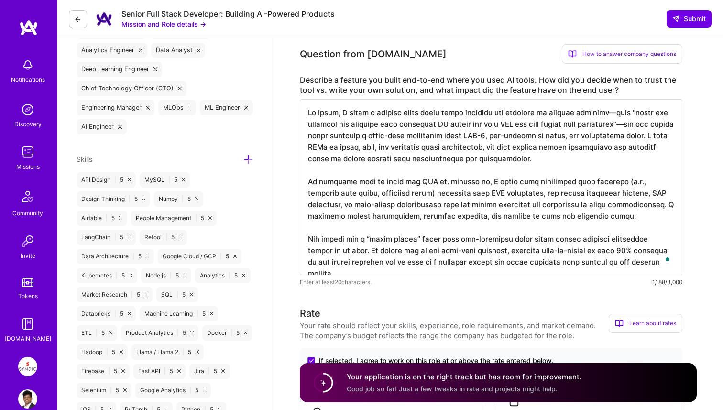
click at [498, 210] on textarea "To enrich screen reader interactions, please activate Accessibility in Grammarl…" at bounding box center [491, 187] width 382 height 176
click at [639, 128] on textarea "To enrich screen reader interactions, please activate Accessibility in Grammarl…" at bounding box center [491, 187] width 382 height 176
click at [603, 114] on textarea "To enrich screen reader interactions, please activate Accessibility in Grammarl…" at bounding box center [491, 187] width 382 height 176
click at [599, 217] on textarea "To enrich screen reader interactions, please activate Accessibility in Grammarl…" at bounding box center [491, 187] width 382 height 176
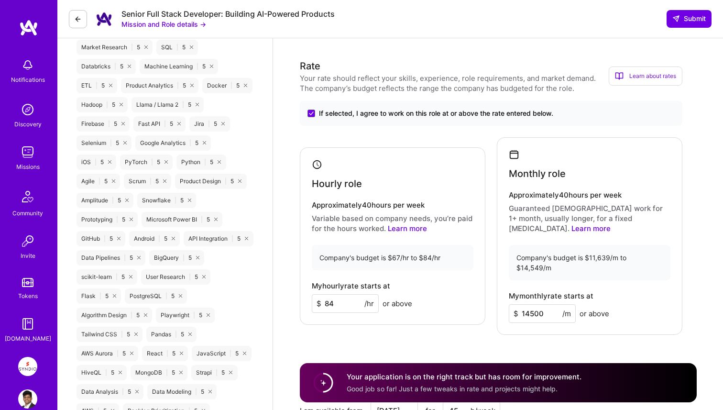
scroll to position [900, 0]
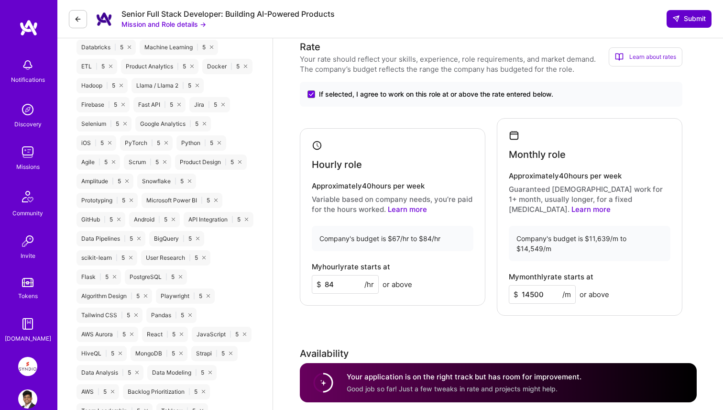
type textarea "At Nutix, I built a feature where users could describe any workflow in natural …"
click at [684, 21] on span "Submit" at bounding box center [688, 19] width 33 height 10
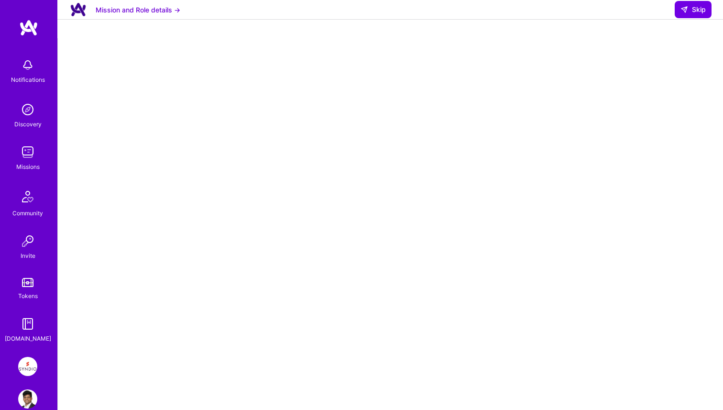
click at [21, 162] on div "Missions" at bounding box center [27, 167] width 23 height 10
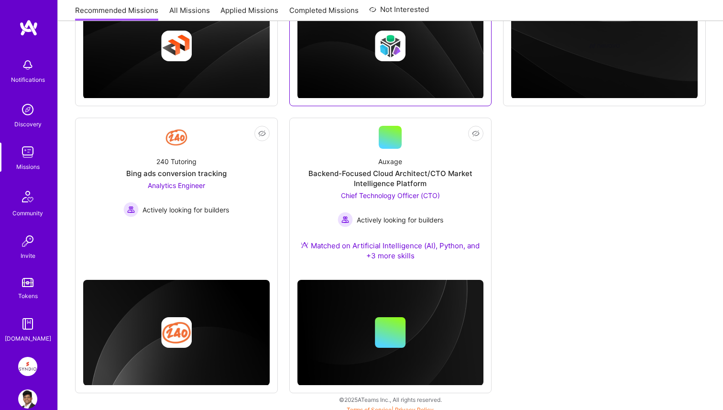
scroll to position [336, 0]
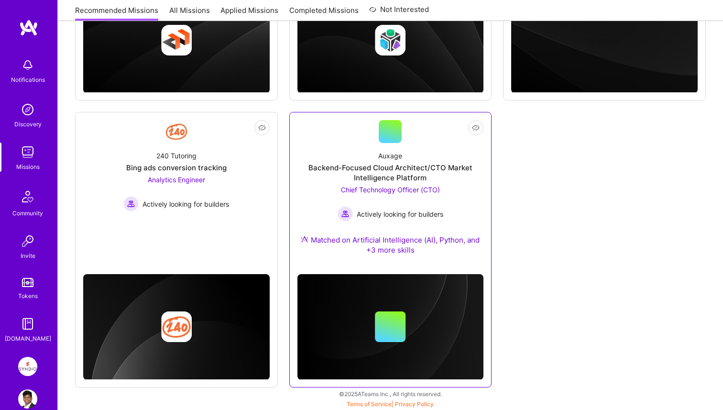
click at [425, 173] on div "Backend-Focused Cloud Architect/CTO Market Intelligence Platform" at bounding box center [390, 173] width 186 height 20
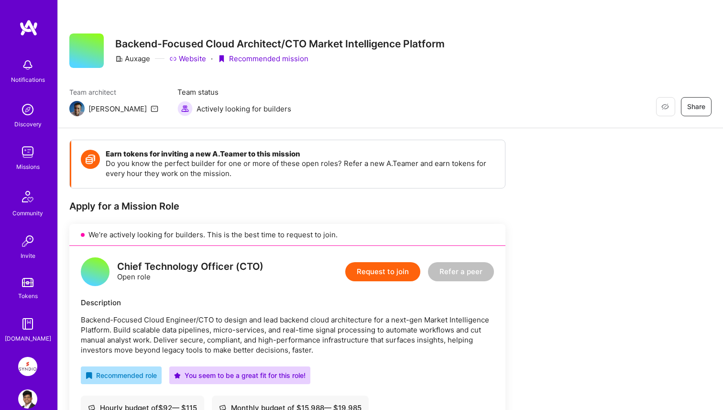
click at [25, 121] on div "Discovery" at bounding box center [27, 124] width 27 height 10
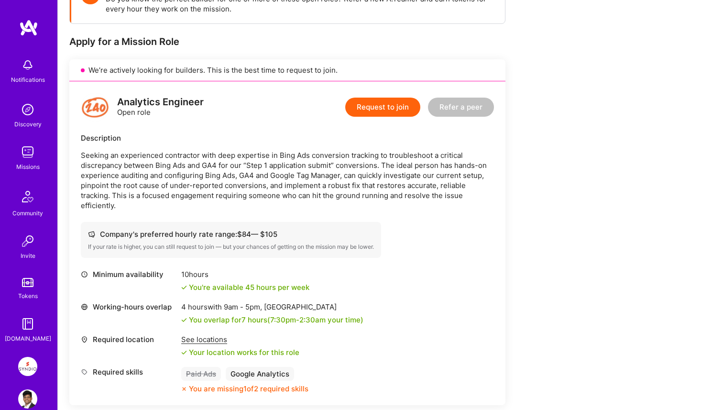
scroll to position [164, 0]
click at [443, 196] on p "Seeking an experienced contractor with deep expertise in Bing Ads conversion tr…" at bounding box center [287, 181] width 413 height 60
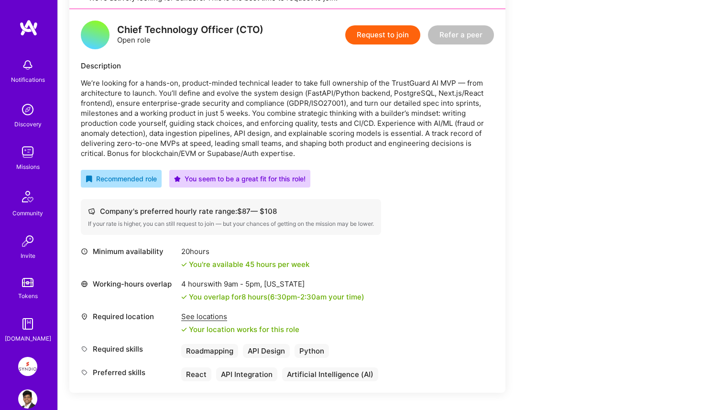
scroll to position [190, 0]
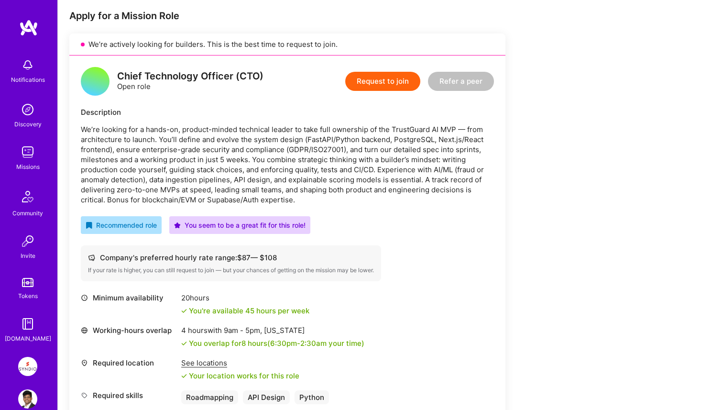
click at [396, 82] on button "Request to join" at bounding box center [382, 81] width 75 height 19
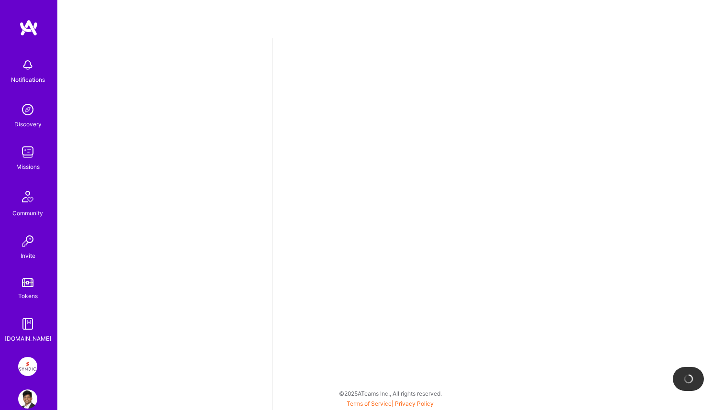
select select "IN"
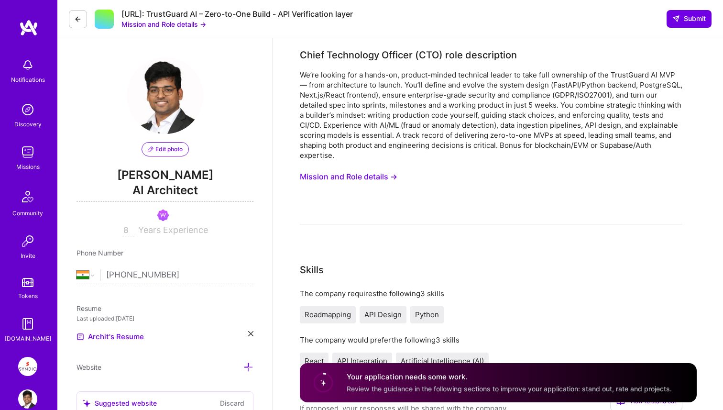
click at [360, 178] on button "Mission and Role details →" at bounding box center [349, 177] width 98 height 18
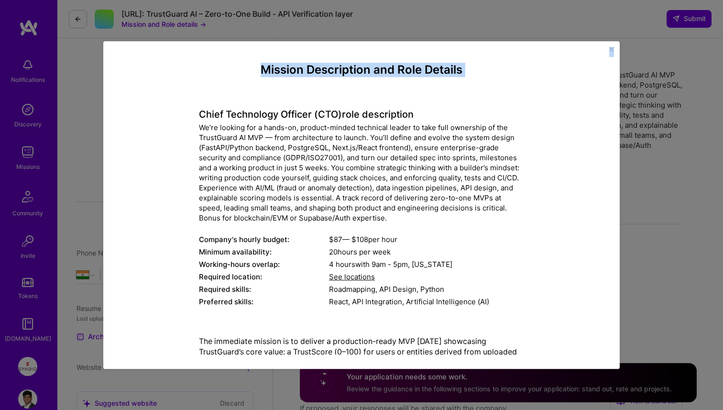
scroll to position [104, 0]
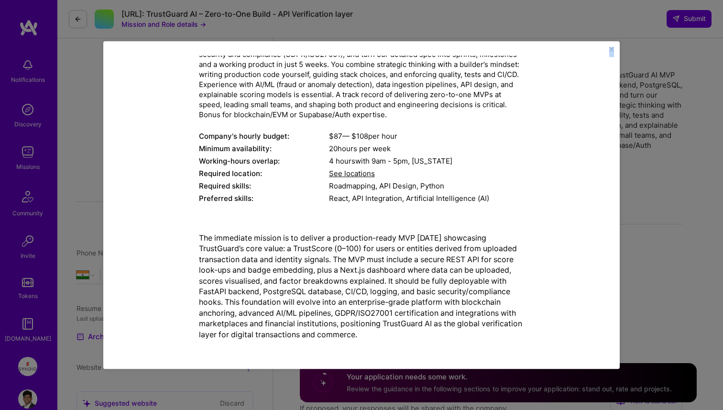
drag, startPoint x: 198, startPoint y: 115, endPoint x: 380, endPoint y: 344, distance: 292.3
click at [380, 344] on div "Mission Description and Role Details Chief Technology Officer (CTO) role descri…" at bounding box center [361, 153] width 472 height 387
copy div "Chief Technology Officer (CTO) role description We’re looking for a hands-on, p…"
click at [609, 51] on img "Close" at bounding box center [611, 49] width 5 height 5
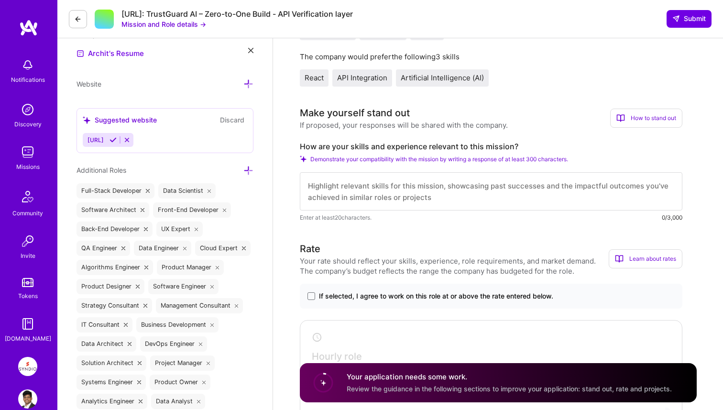
scroll to position [291, 0]
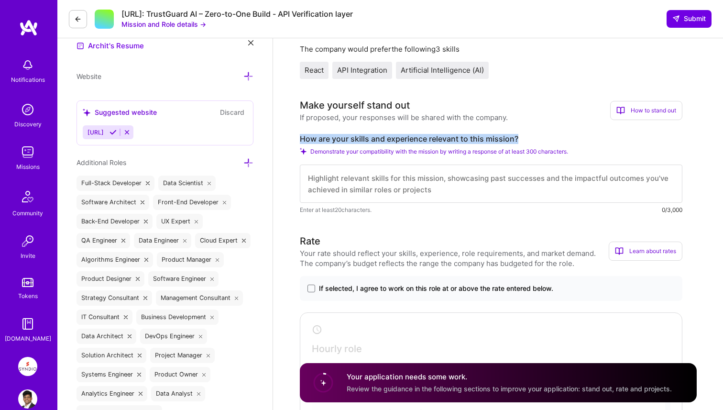
drag, startPoint x: 297, startPoint y: 139, endPoint x: 527, endPoint y: 139, distance: 230.0
copy label "How are your skills and experience relevant to this mission?"
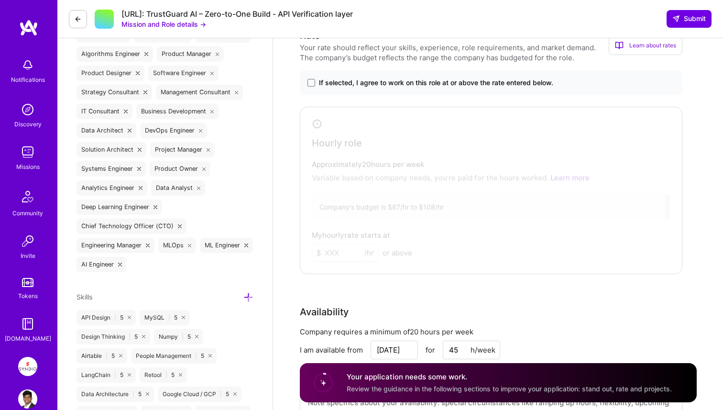
scroll to position [438, 0]
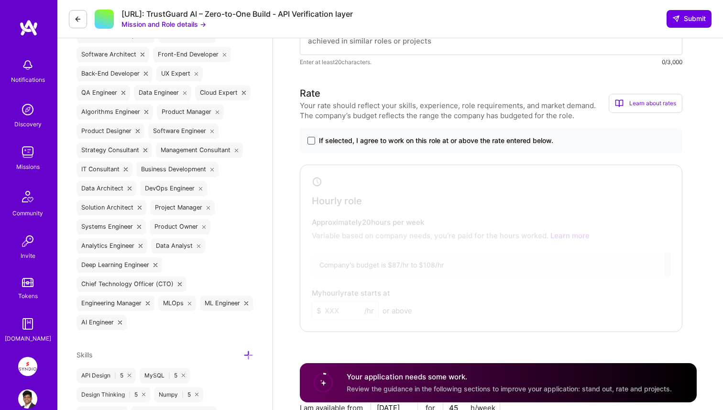
click at [310, 142] on span at bounding box center [311, 141] width 8 height 8
click at [0, 0] on input "If selected, I agree to work on this role at or above the rate entered below." at bounding box center [0, 0] width 0 height 0
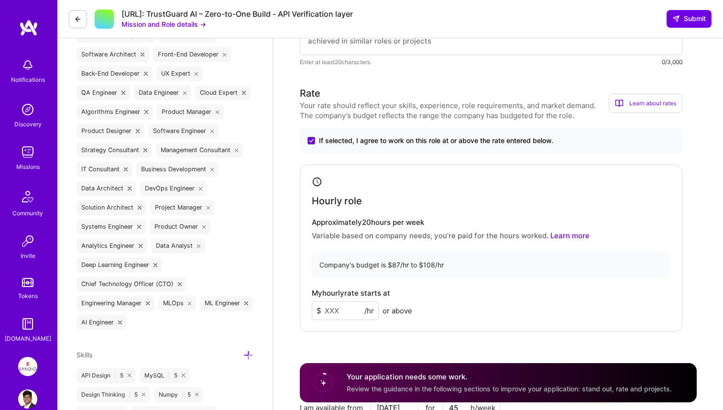
click at [335, 317] on input at bounding box center [345, 310] width 67 height 19
type input "95"
click at [438, 287] on div "Hourly role Approximately 20 hours per week Variable based on company needs, yo…" at bounding box center [491, 247] width 382 height 167
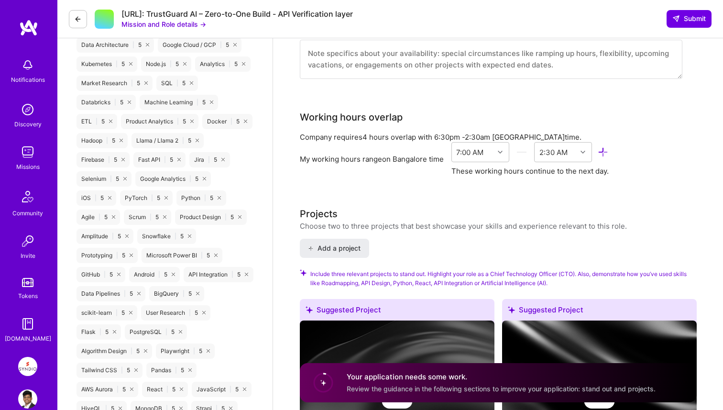
scroll to position [847, 0]
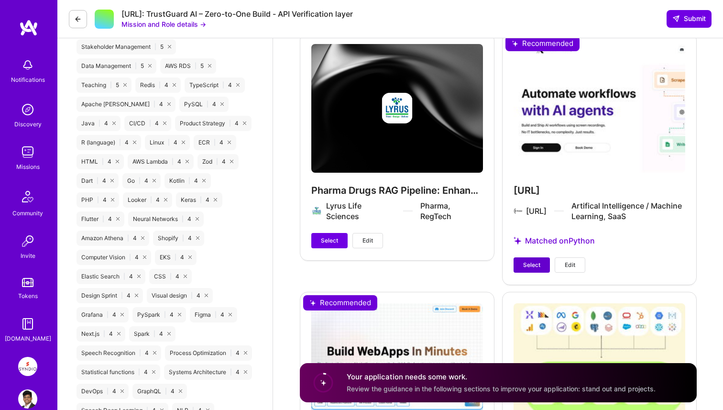
click at [522, 263] on button "Select" at bounding box center [531, 264] width 36 height 15
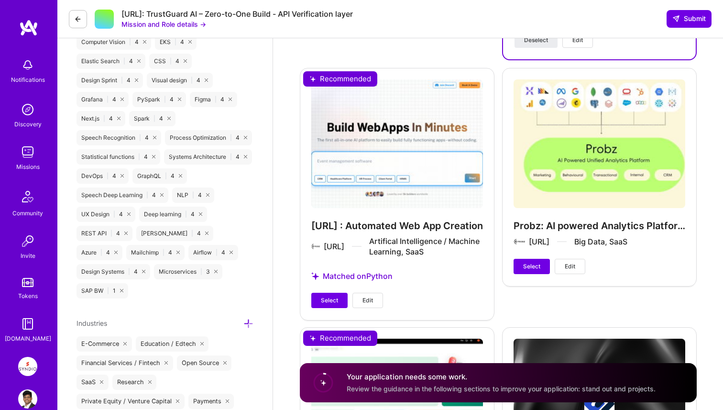
scroll to position [1598, 0]
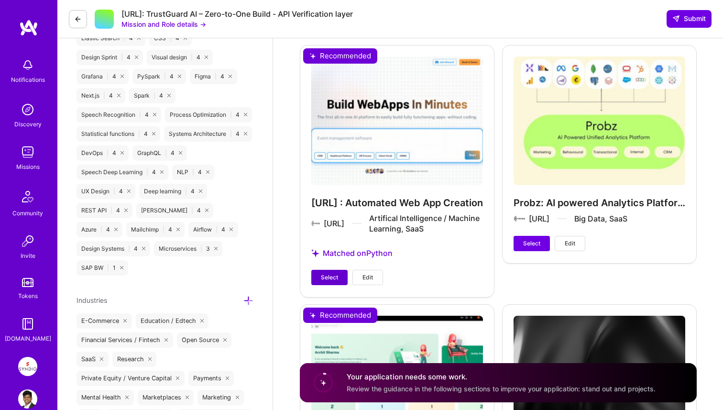
click at [328, 278] on span "Select" at bounding box center [329, 277] width 17 height 9
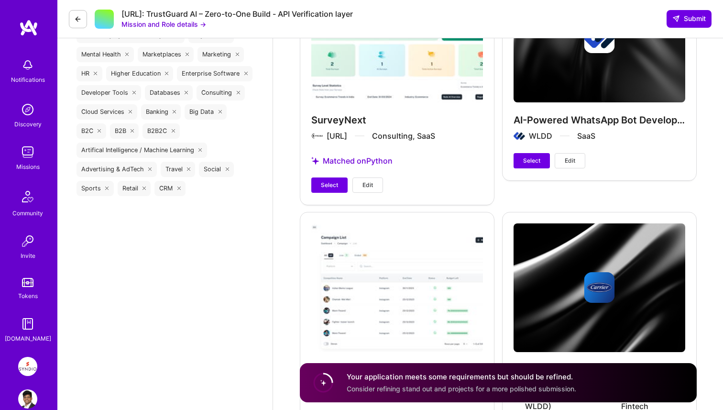
scroll to position [1943, 0]
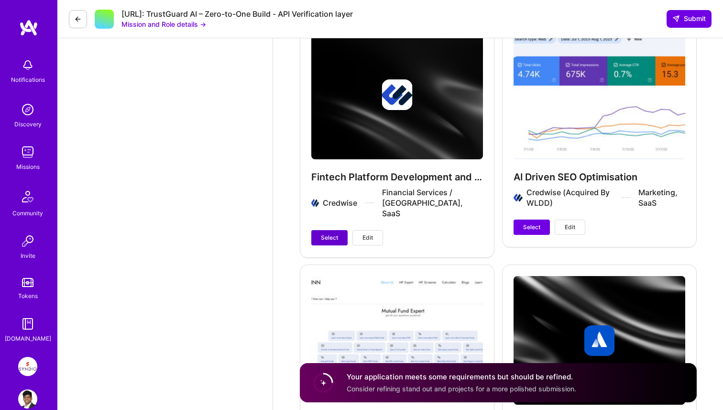
click at [325, 233] on span "Select" at bounding box center [329, 237] width 17 height 9
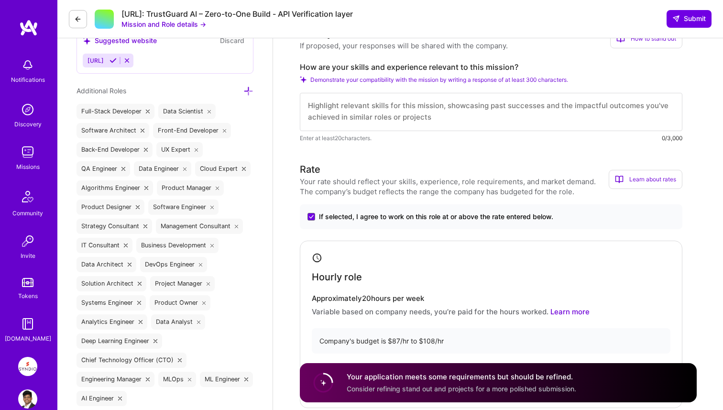
scroll to position [356, 0]
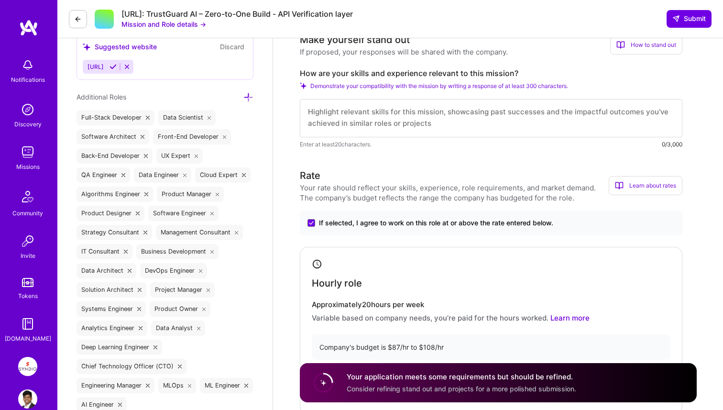
click at [351, 119] on textarea at bounding box center [491, 118] width 382 height 38
paste textarea "Over the past few years, I’ve led the end-to-end development of several AI-powe…"
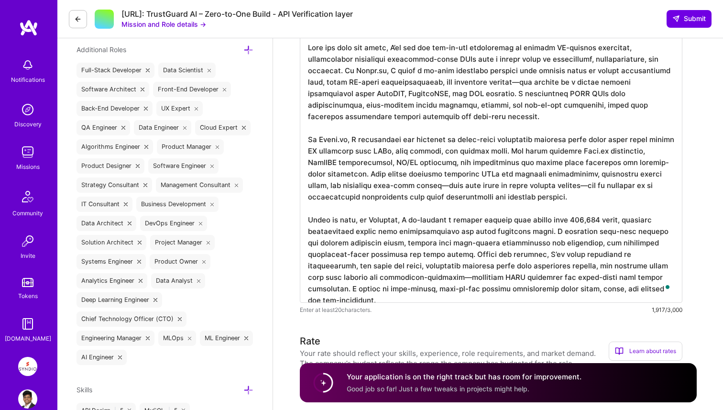
scroll to position [406, 0]
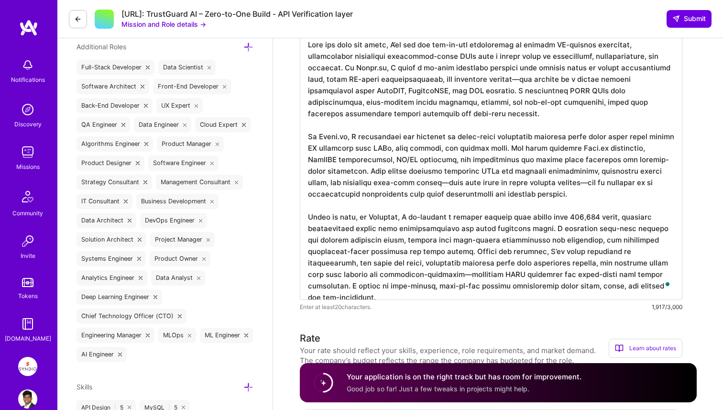
click at [564, 215] on textarea "To enrich screen reader interactions, please activate Accessibility in Grammarl…" at bounding box center [491, 166] width 382 height 268
click at [584, 177] on textarea "To enrich screen reader interactions, please activate Accessibility in Grammarl…" at bounding box center [491, 166] width 382 height 268
click at [404, 184] on textarea "To enrich screen reader interactions, please activate Accessibility in Grammarl…" at bounding box center [491, 166] width 382 height 268
drag, startPoint x: 546, startPoint y: 186, endPoint x: 402, endPoint y: 187, distance: 143.4
click at [402, 187] on textarea "To enrich screen reader interactions, please activate Accessibility in Grammarl…" at bounding box center [491, 166] width 382 height 268
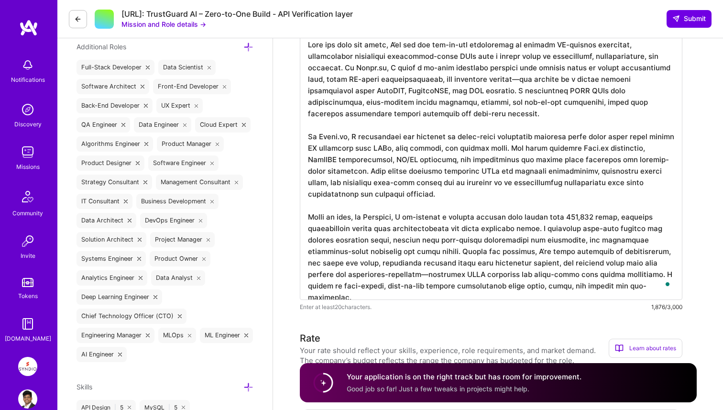
click at [455, 203] on textarea "To enrich screen reader interactions, please activate Accessibility in Grammarl…" at bounding box center [491, 166] width 382 height 268
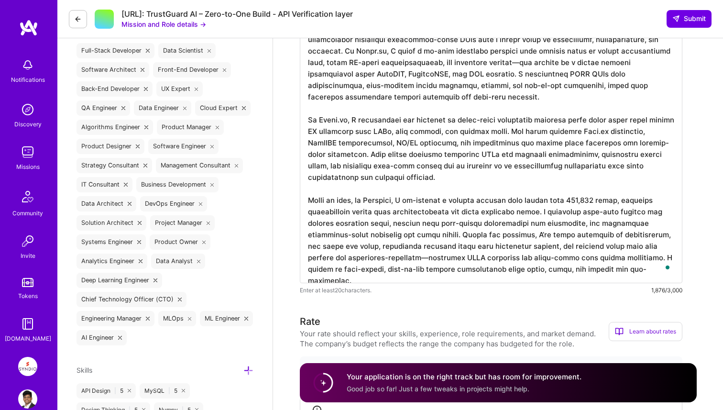
click at [391, 260] on textarea "To enrich screen reader interactions, please activate Accessibility in Grammarl…" at bounding box center [491, 149] width 382 height 268
click at [471, 268] on textarea "To enrich screen reader interactions, please activate Accessibility in Grammarl…" at bounding box center [491, 149] width 382 height 268
click at [548, 240] on textarea "To enrich screen reader interactions, please activate Accessibility in Grammarl…" at bounding box center [491, 149] width 382 height 268
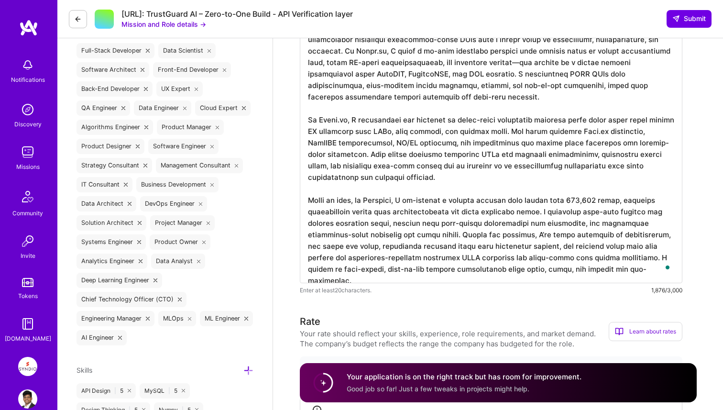
click at [526, 164] on textarea "To enrich screen reader interactions, please activate Accessibility in Grammarl…" at bounding box center [491, 149] width 382 height 268
drag, startPoint x: 618, startPoint y: 261, endPoint x: 629, endPoint y: 276, distance: 18.5
click at [629, 276] on textarea "To enrich screen reader interactions, please activate Accessibility in Grammarl…" at bounding box center [491, 149] width 382 height 268
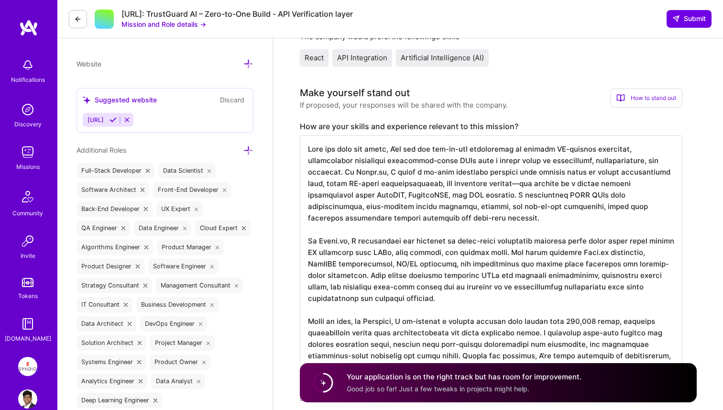
scroll to position [284, 0]
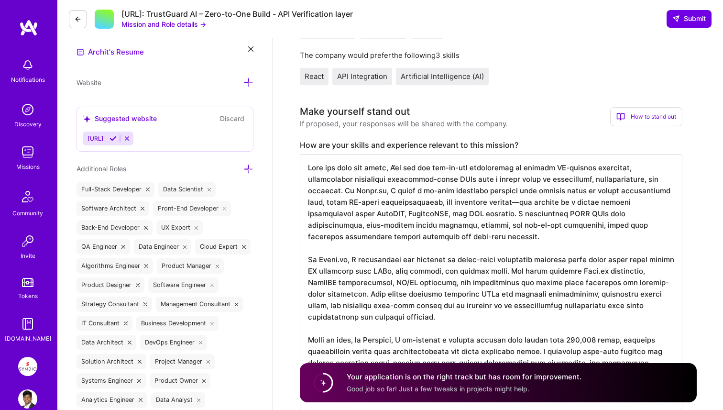
click at [312, 259] on textarea "To enrich screen reader interactions, please activate Accessibility in Grammarl…" at bounding box center [491, 282] width 382 height 256
click at [363, 234] on textarea "To enrich screen reader interactions, please activate Accessibility in Grammarl…" at bounding box center [491, 282] width 382 height 256
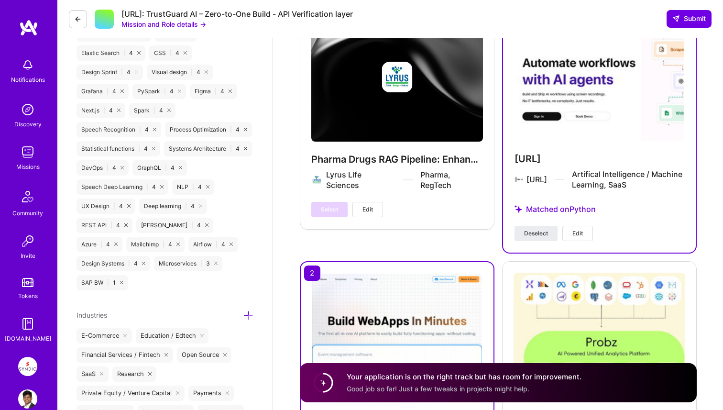
scroll to position [1815, 0]
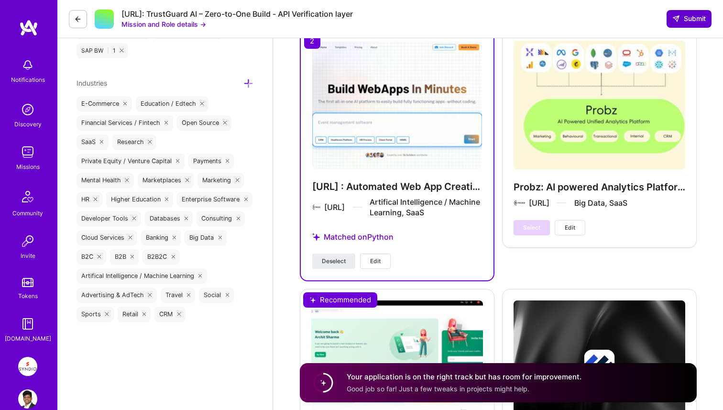
type textarea "Over the past few years, I’ve led the end-to-end development of several AI-powe…"
click at [674, 24] on button "Submit" at bounding box center [688, 18] width 45 height 17
